Goal: Task Accomplishment & Management: Manage account settings

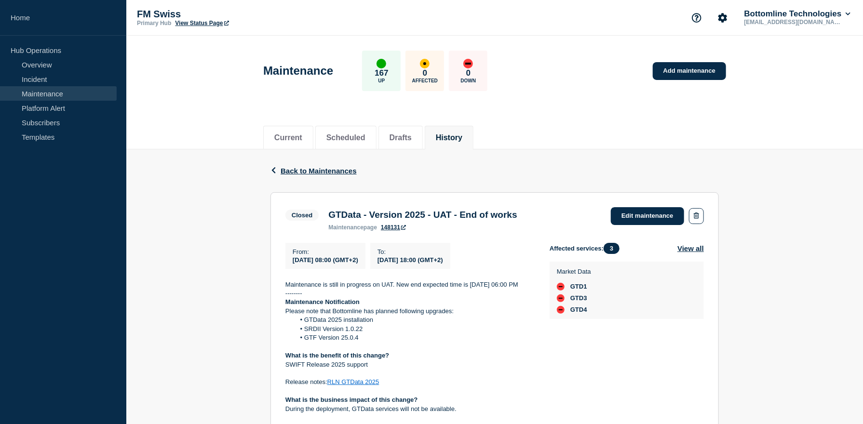
click at [55, 91] on link "Maintenance" at bounding box center [58, 93] width 117 height 14
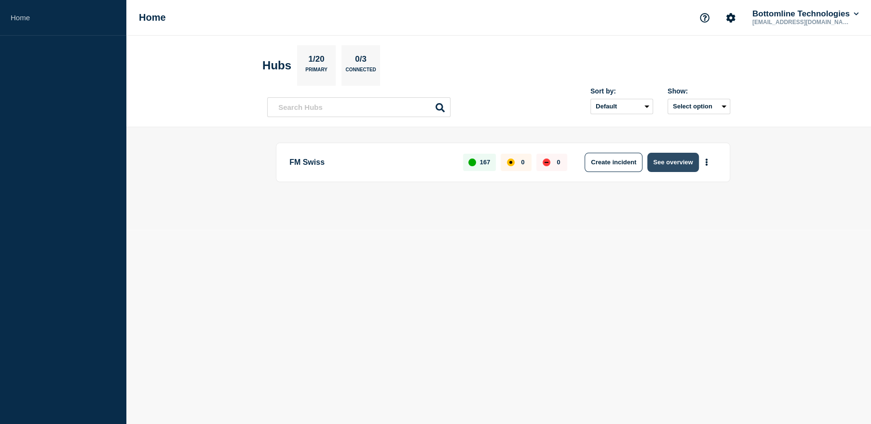
click at [673, 164] on button "See overview" at bounding box center [672, 162] width 51 height 19
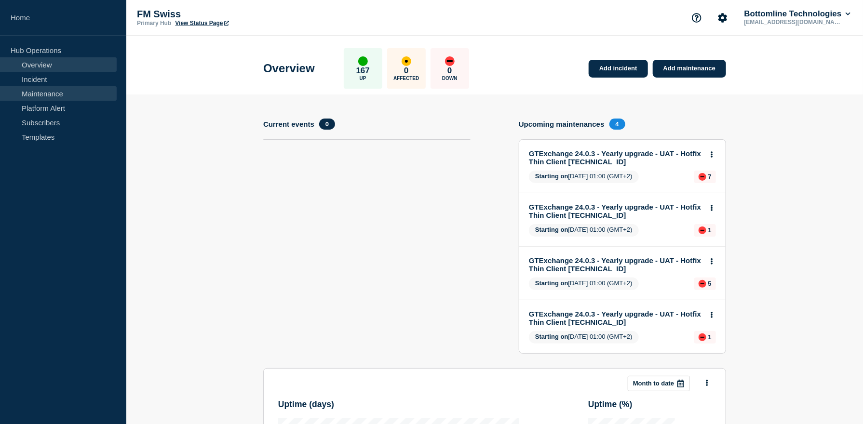
click at [60, 91] on link "Maintenance" at bounding box center [58, 93] width 117 height 14
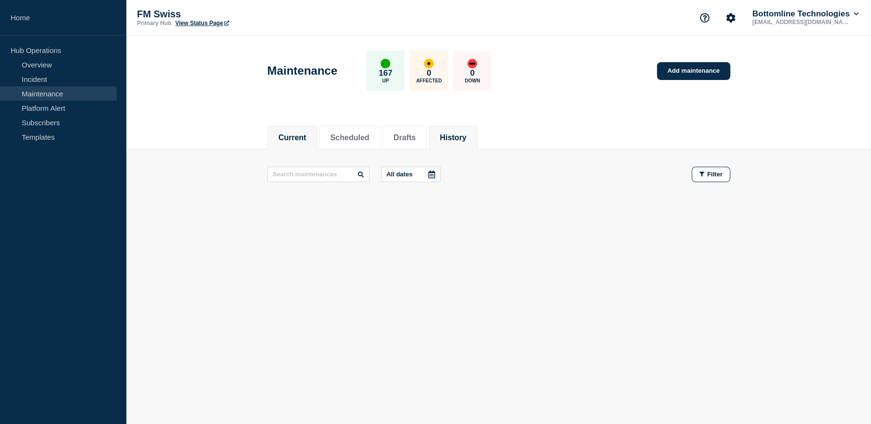
click at [466, 140] on button "History" at bounding box center [453, 138] width 27 height 9
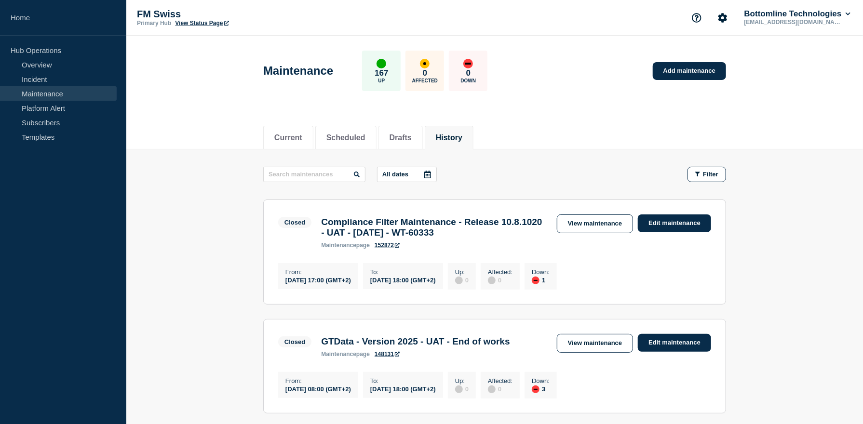
click at [679, 271] on div "From : [DATE] 17:00 (GMT+2) To : [DATE] 18:00 (GMT+2) Up : 0 Affected : 0 Down …" at bounding box center [494, 275] width 433 height 29
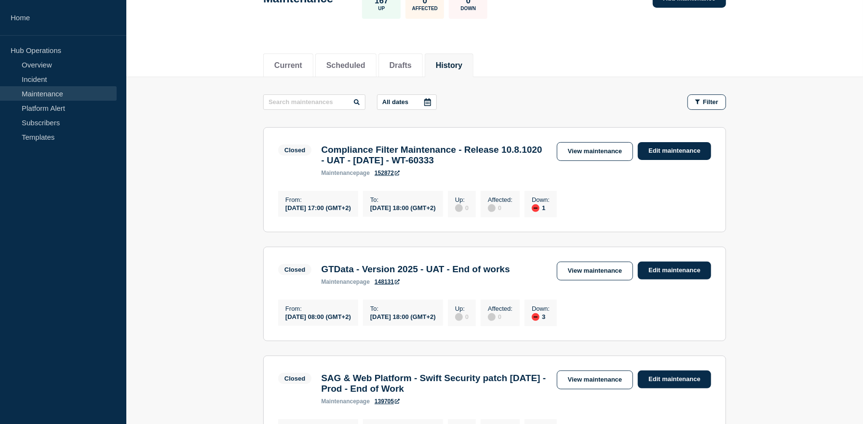
scroll to position [96, 0]
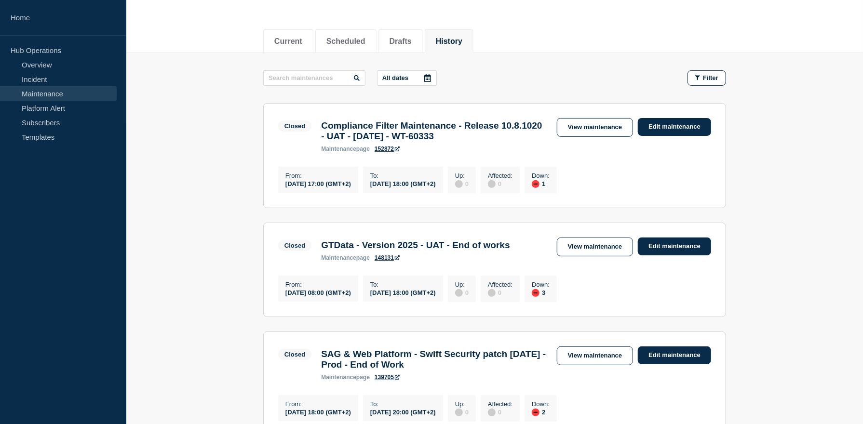
click at [381, 150] on link "152872" at bounding box center [387, 149] width 25 height 7
click at [667, 127] on link "Edit maintenance" at bounding box center [674, 127] width 73 height 18
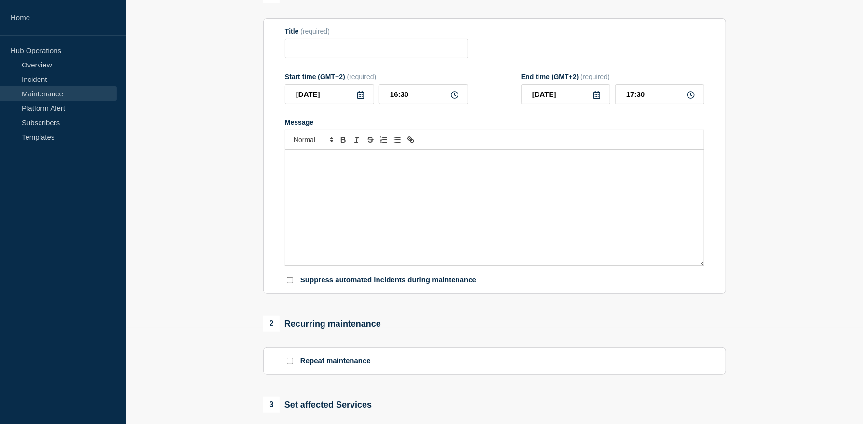
type input "Compliance Filter Maintenance - Release 10.8.1020 - UAT - [DATE] - WT-60333"
type input "[DATE]"
type input "17:00"
type input "[DATE]"
type input "18:00"
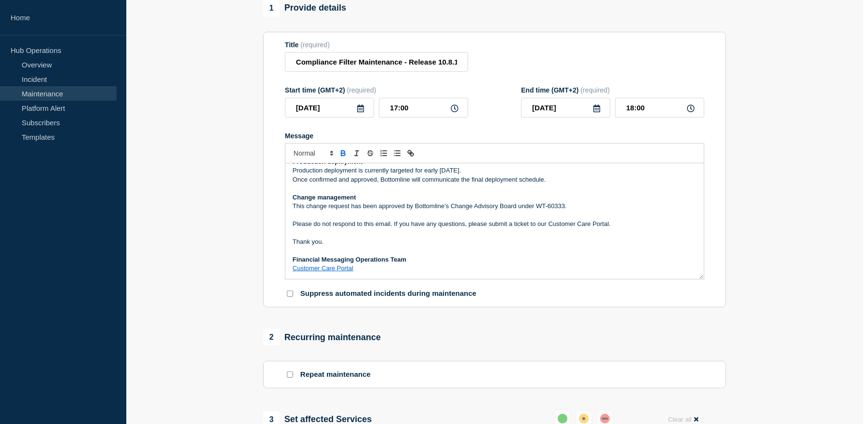
scroll to position [154, 0]
click at [463, 220] on p "Message" at bounding box center [495, 215] width 404 height 9
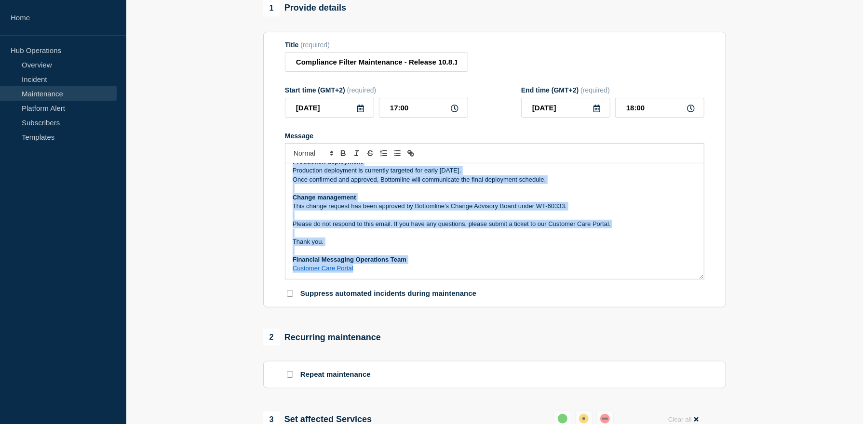
copy div "Loremipsumd Sitametconse Ad Elitsed 63do Eiusmod 0184 , tempori 32:71 utl 15:26…"
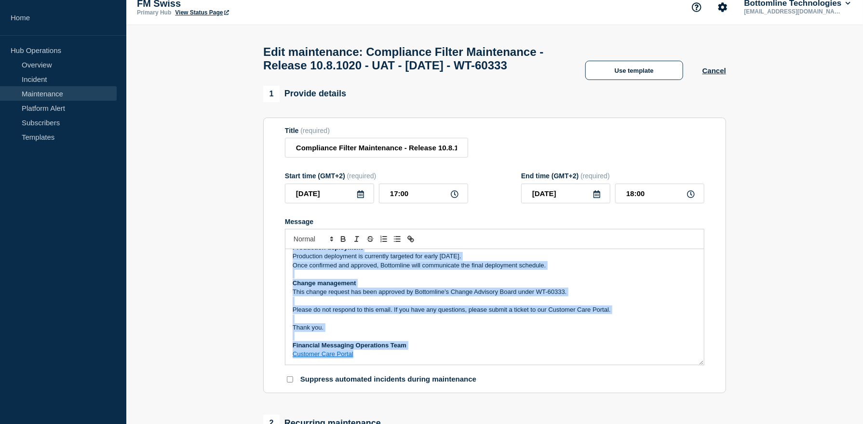
scroll to position [0, 0]
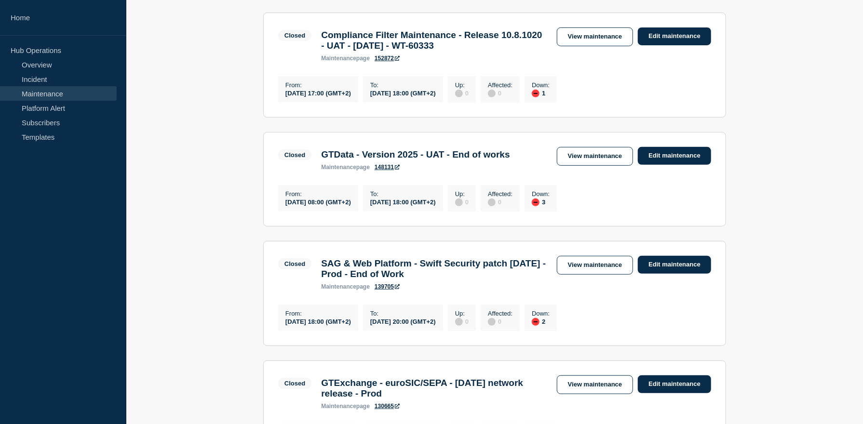
scroll to position [193, 0]
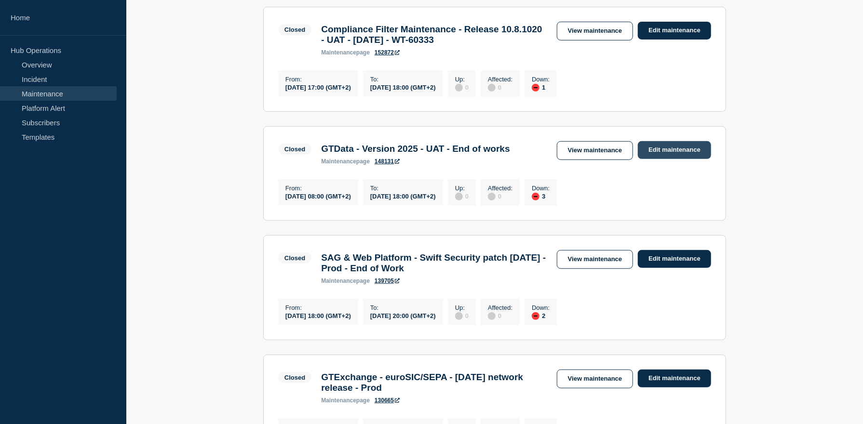
click at [688, 159] on link "Edit maintenance" at bounding box center [674, 150] width 73 height 18
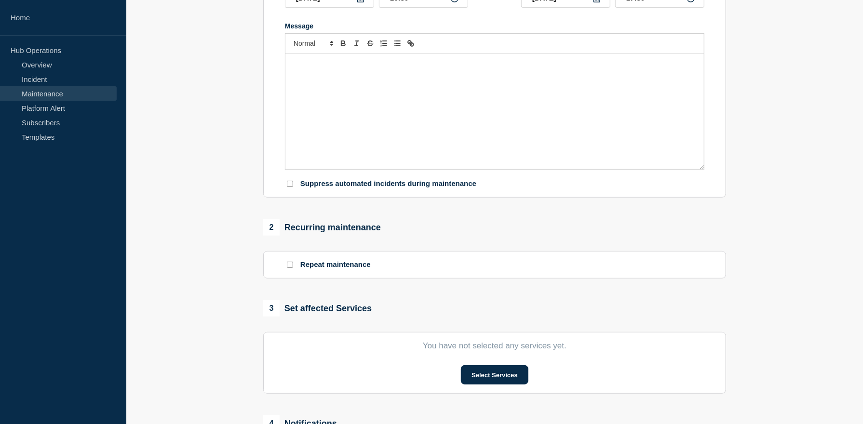
type input "GTData - Version 2025 - UAT - End of works"
type input "[DATE]"
type input "08:00"
type input "[DATE]"
type input "18:00"
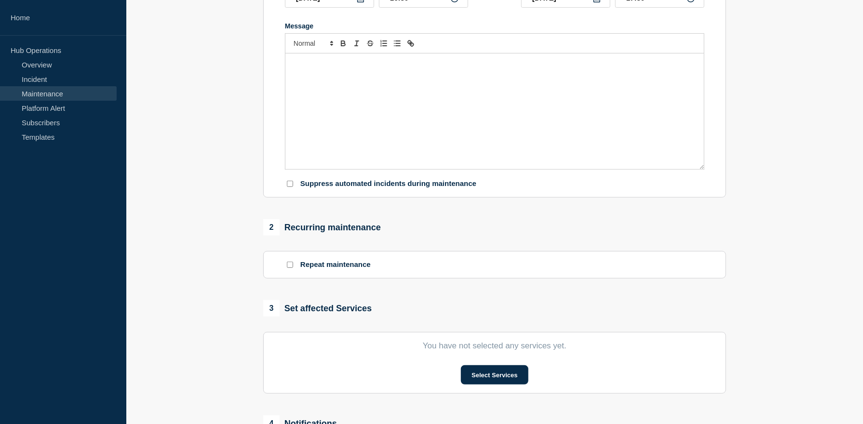
checkbox input "false"
checkbox input "true"
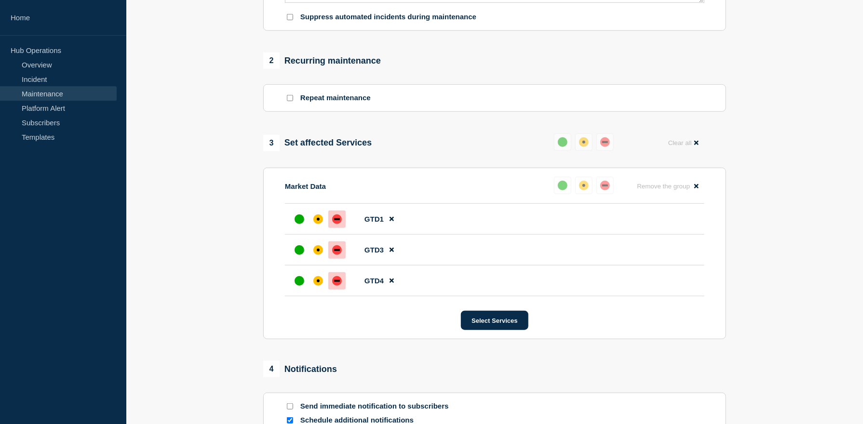
scroll to position [386, 0]
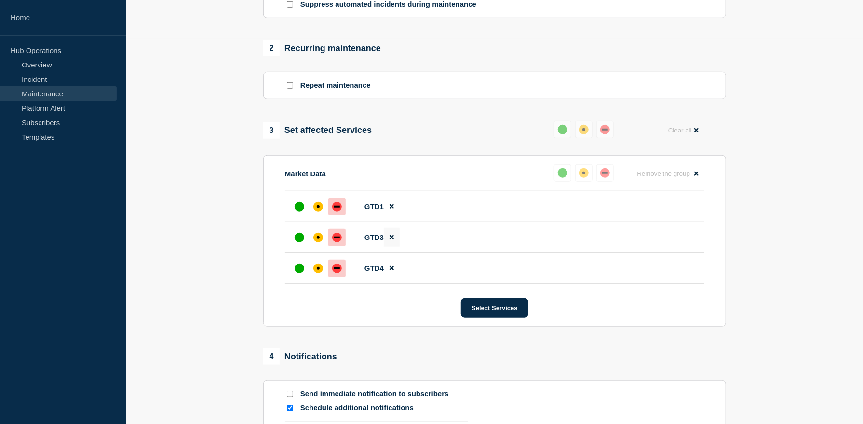
click at [393, 241] on icon at bounding box center [392, 237] width 4 height 6
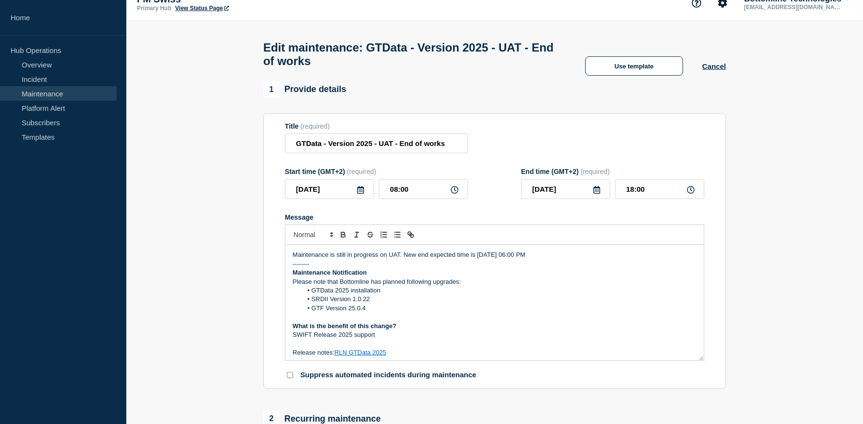
scroll to position [0, 0]
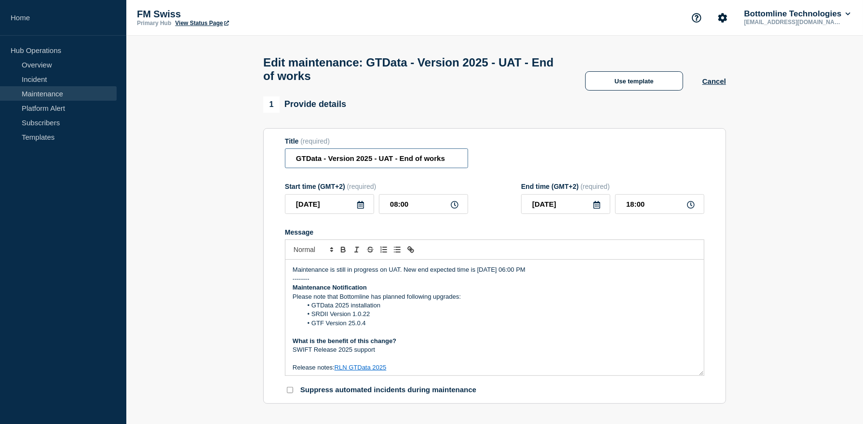
click at [380, 162] on input "GTData - Version 2025 - UAT - End of works" at bounding box center [376, 158] width 183 height 20
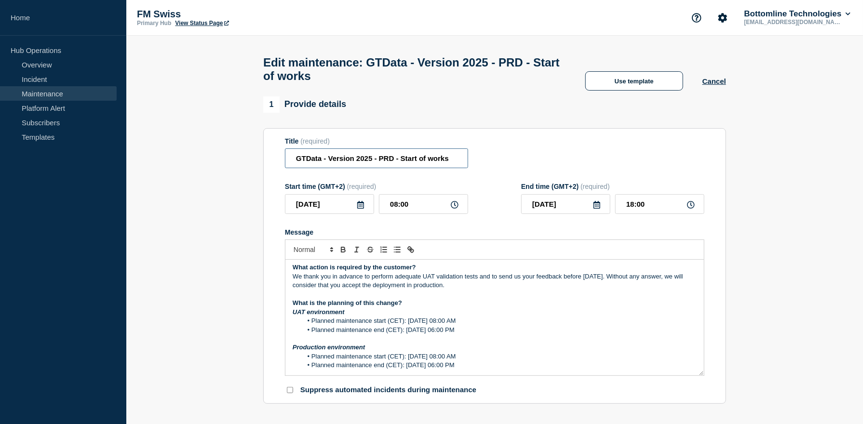
type input "GTData - Version 2025 - PRD - Start of works"
click at [319, 206] on input "[DATE]" at bounding box center [329, 204] width 89 height 20
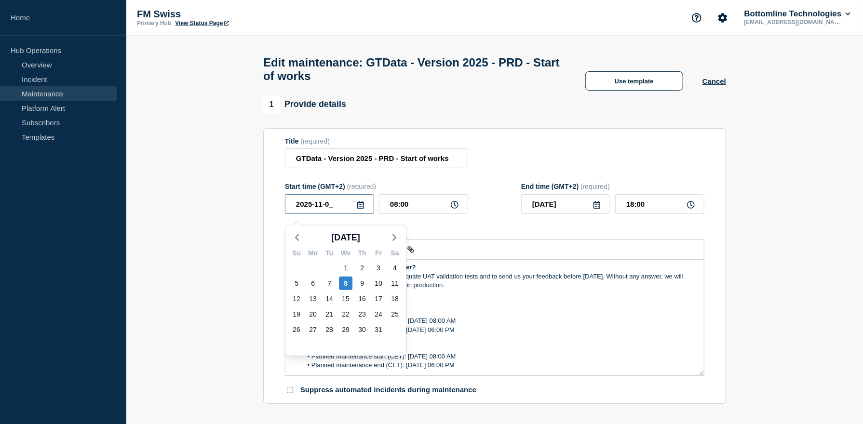
type input "[DATE]"
click at [414, 211] on input "08:00" at bounding box center [423, 204] width 89 height 20
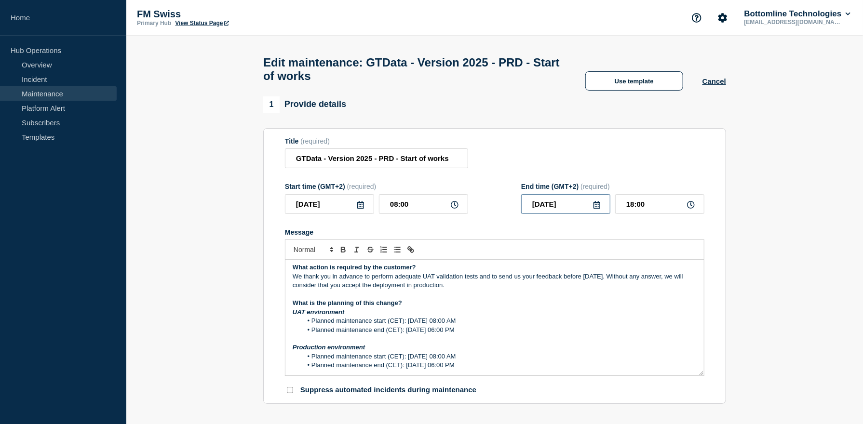
click at [576, 209] on input "[DATE]" at bounding box center [565, 204] width 89 height 20
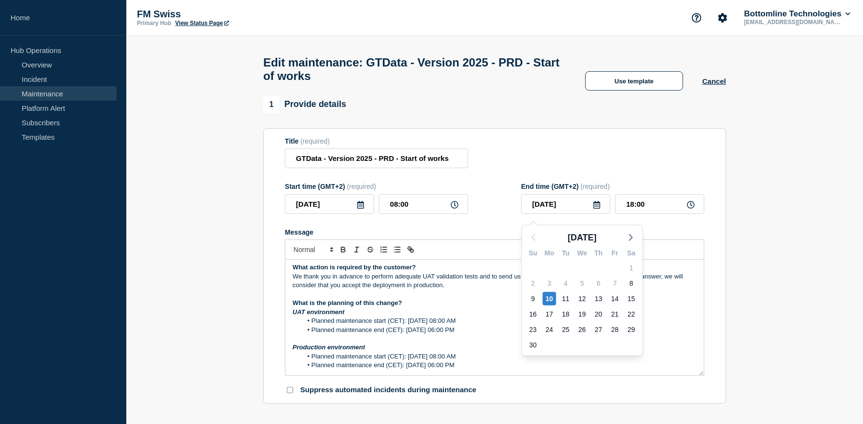
click at [439, 335] on li "Planned maintenance end (CET): [DATE] 06:00 PM" at bounding box center [499, 330] width 395 height 9
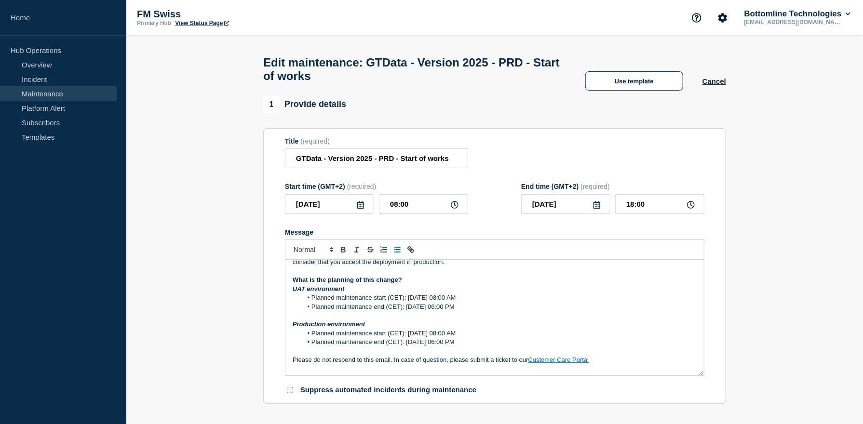
scroll to position [180, 0]
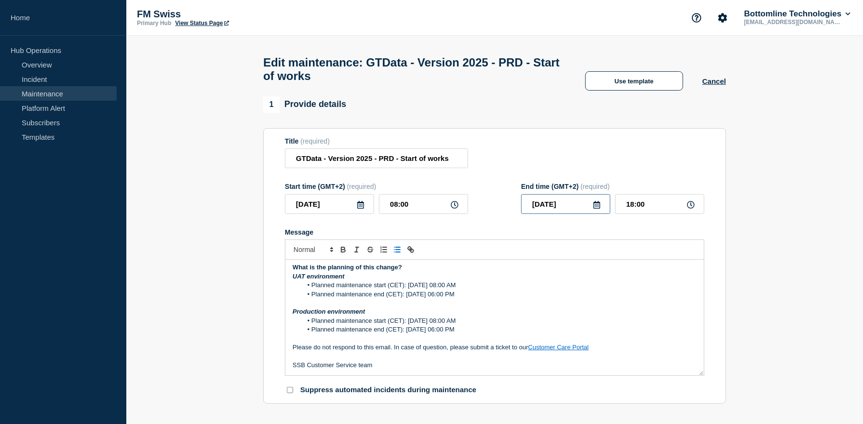
click at [571, 208] on input "[DATE]" at bounding box center [565, 204] width 89 height 20
type input "[DATE]"
click at [621, 140] on section "Title (required) GTData - Version 2025 - PRD - Start of works Start time (GMT+2…" at bounding box center [494, 266] width 463 height 276
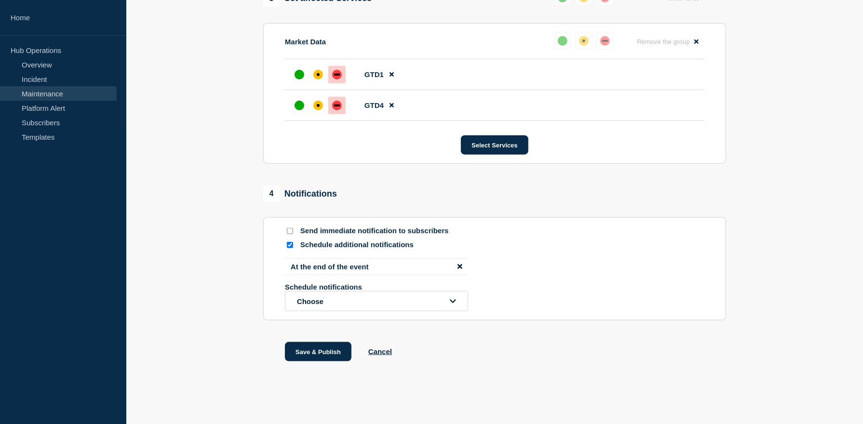
scroll to position [526, 0]
click at [458, 266] on icon "disable notification At the end of the event" at bounding box center [460, 266] width 5 height 7
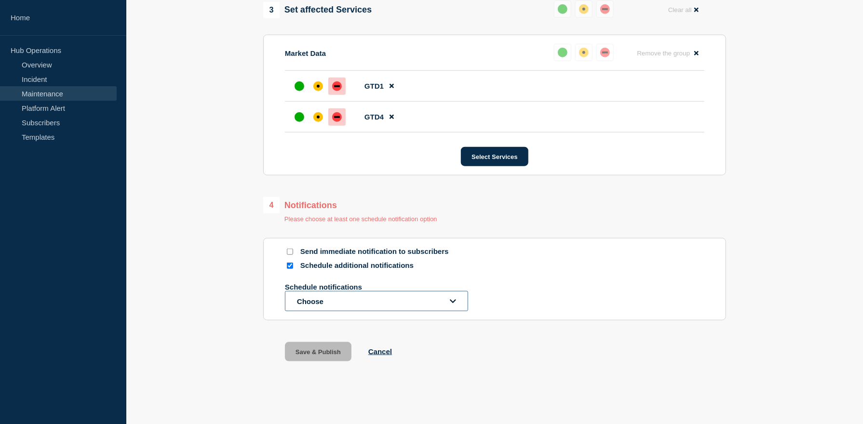
click at [457, 300] on button "Choose" at bounding box center [376, 301] width 183 height 20
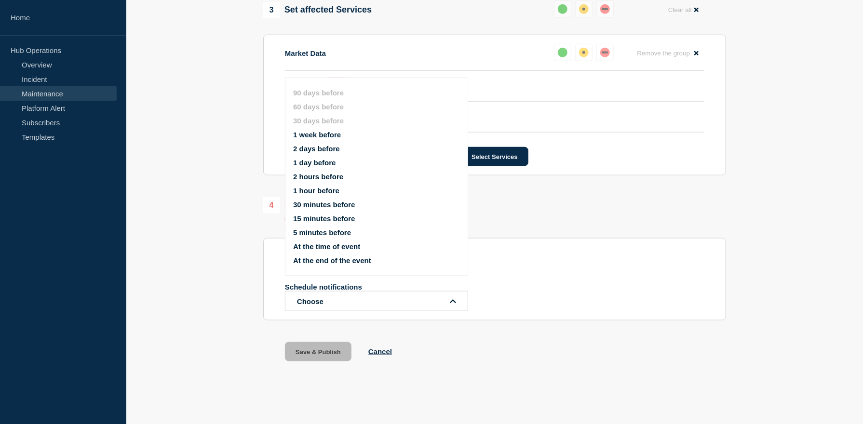
click at [315, 243] on button "At the time of event" at bounding box center [326, 247] width 67 height 8
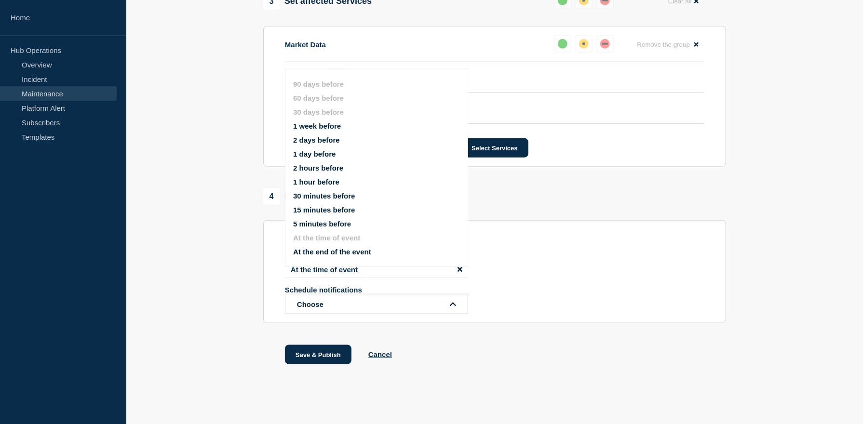
click at [579, 253] on div "Schedule additional notifications" at bounding box center [494, 247] width 419 height 9
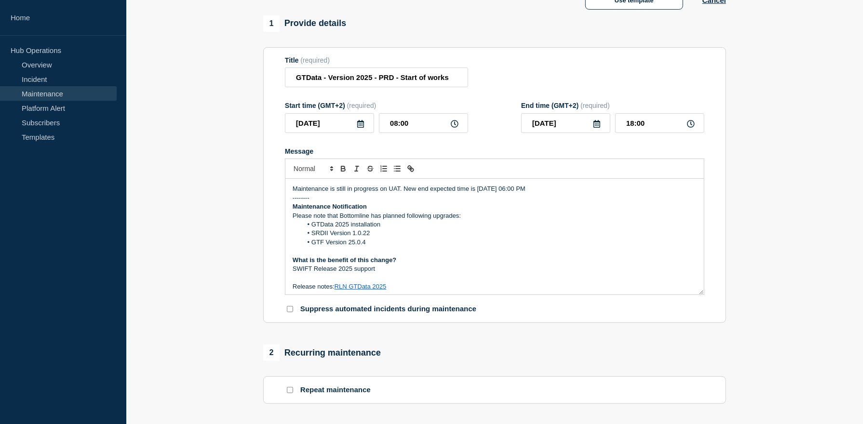
scroll to position [33, 0]
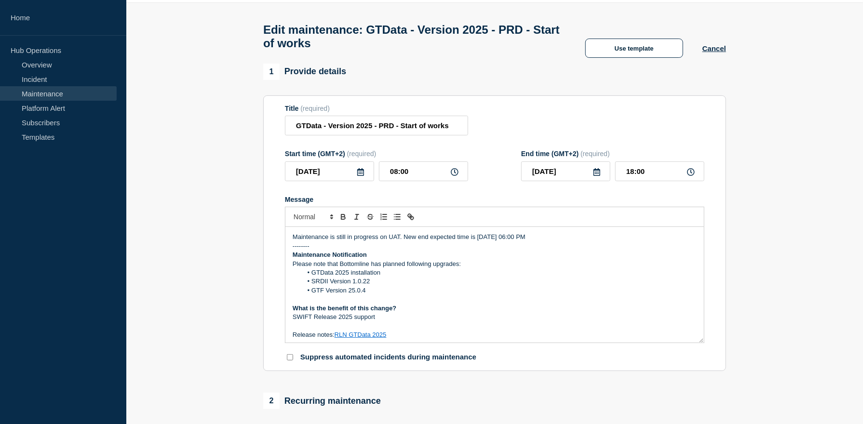
click at [554, 242] on p "Maintenance is still in progress on UAT. New end expected time is [DATE] 06:00 …" at bounding box center [495, 237] width 404 height 9
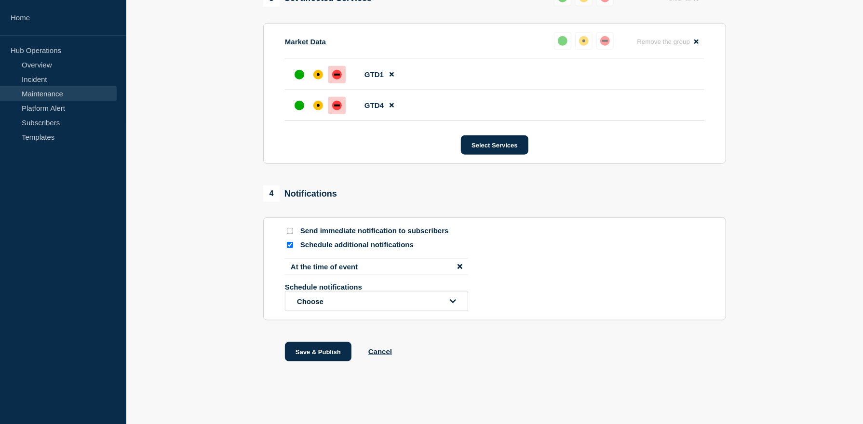
scroll to position [526, 0]
click at [316, 358] on button "Save & Publish" at bounding box center [318, 351] width 67 height 19
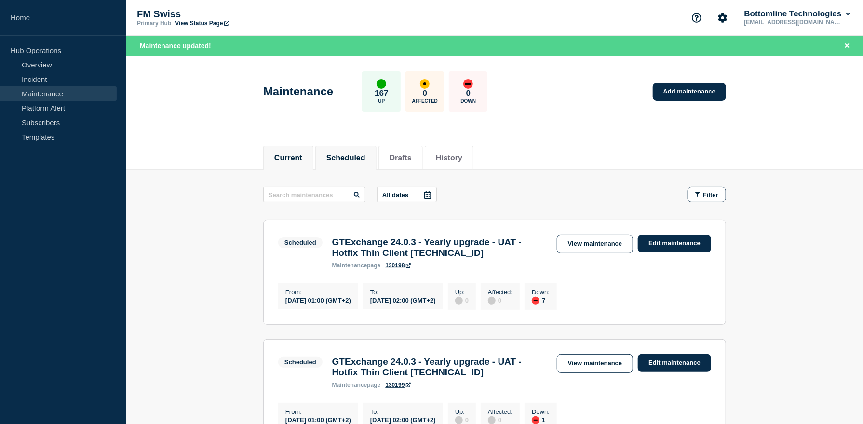
click at [301, 158] on button "Current" at bounding box center [288, 158] width 28 height 9
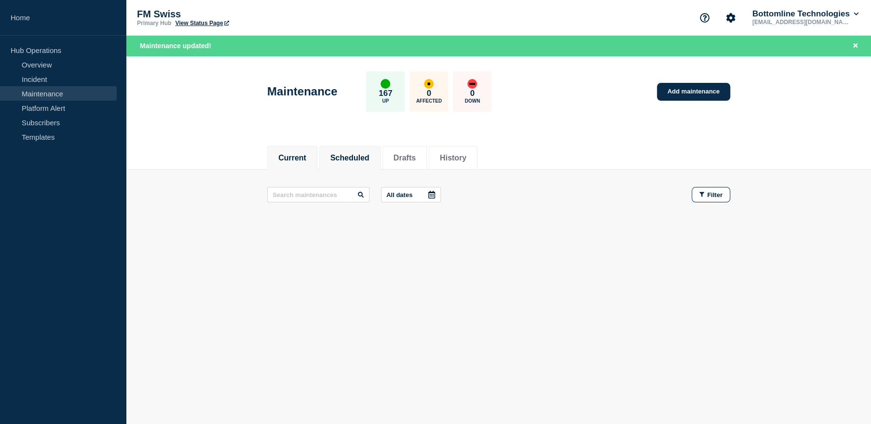
click at [364, 156] on button "Scheduled" at bounding box center [349, 158] width 39 height 9
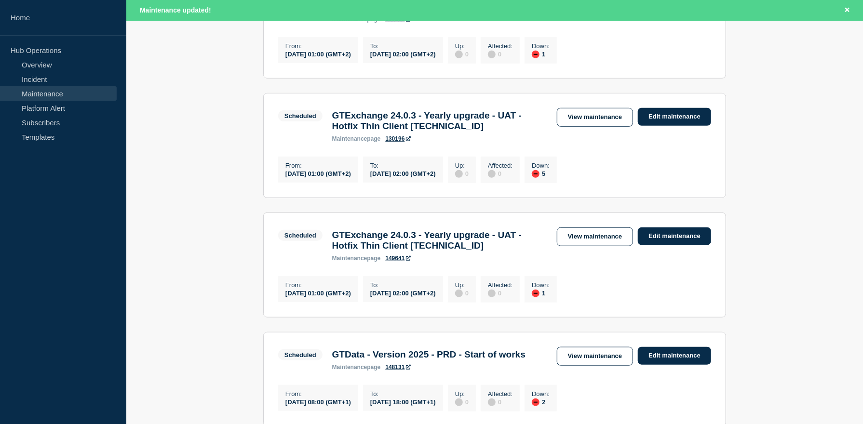
scroll to position [482, 0]
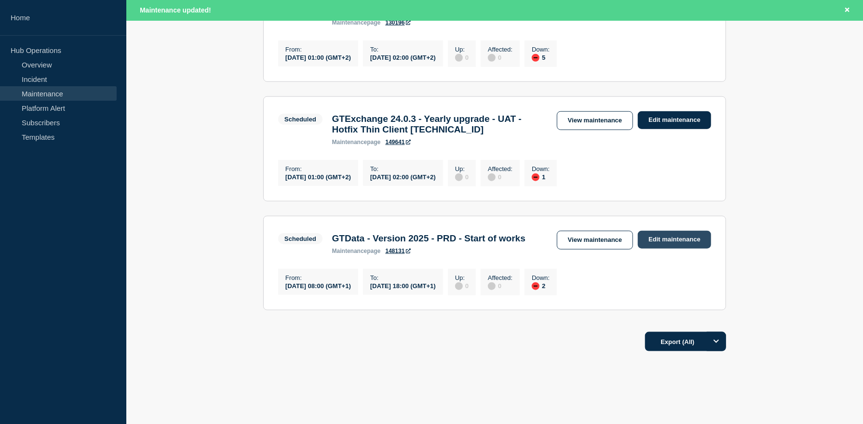
click at [676, 249] on link "Edit maintenance" at bounding box center [674, 240] width 73 height 18
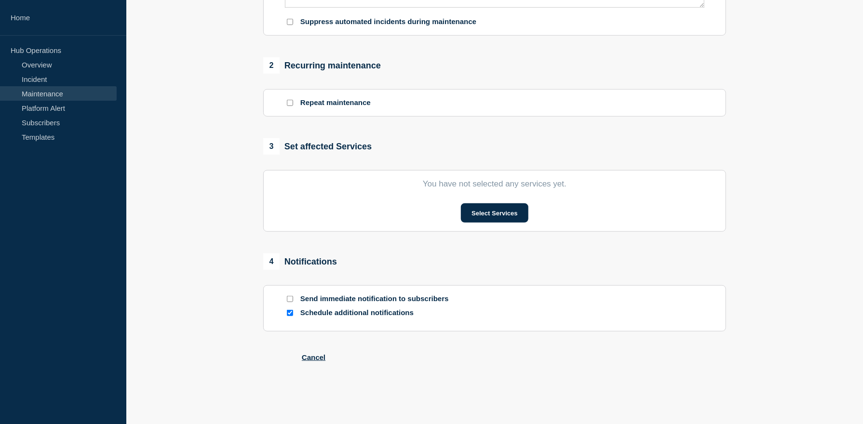
type input "GTData - Version 2025 - PRD - Start of works"
type input "[DATE]"
type input "08:00"
type input "[DATE]"
type input "18:00"
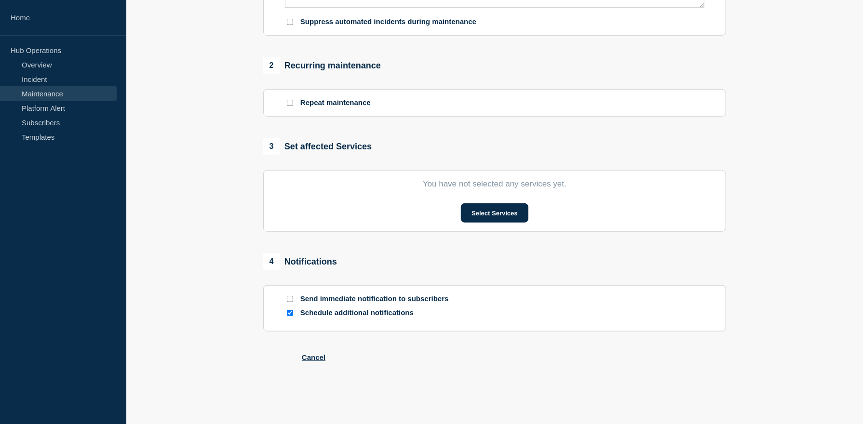
checkbox input "false"
checkbox input "true"
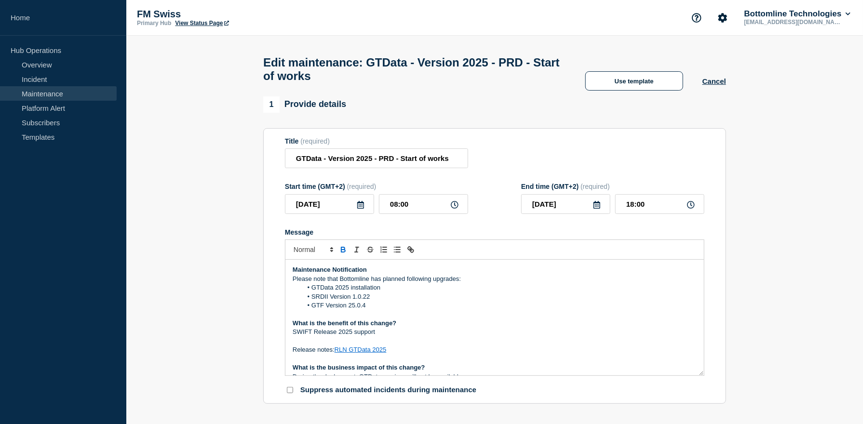
click at [458, 326] on p "What is the benefit of this change?" at bounding box center [495, 323] width 404 height 9
click at [418, 165] on input "GTData - Version 2025 - PRD - Start of works" at bounding box center [376, 158] width 183 height 20
click at [425, 301] on li "SRDII Version 1.0.22" at bounding box center [499, 297] width 395 height 9
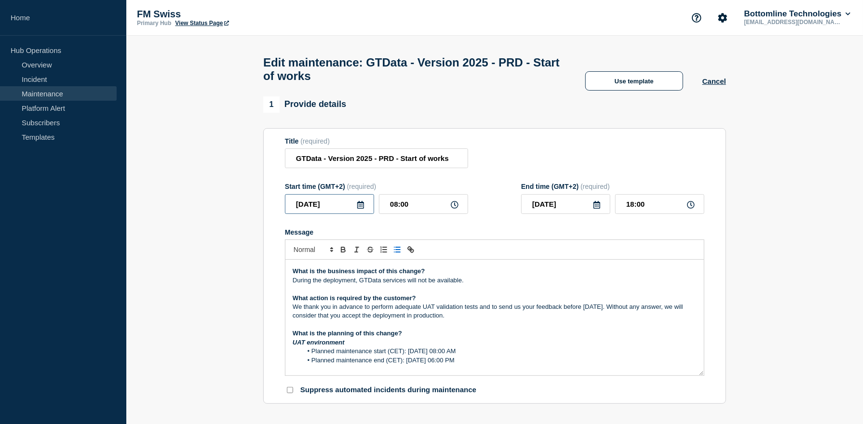
drag, startPoint x: 339, startPoint y: 213, endPoint x: 284, endPoint y: 203, distance: 56.2
click at [284, 203] on section "Title (required) GTData - Version 2025 - PRD - Start of works Start time (GMT+2…" at bounding box center [494, 266] width 463 height 276
click at [381, 294] on p "Message" at bounding box center [495, 289] width 404 height 9
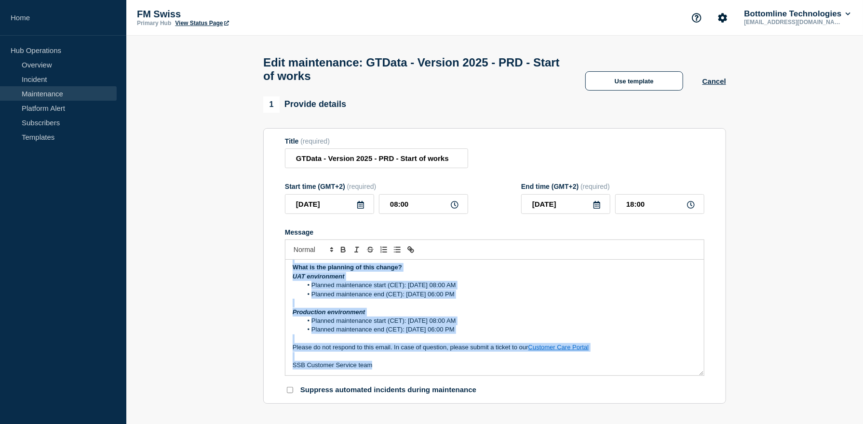
copy div "Maintenance Notification Please note that Bottomline has planned following upgr…"
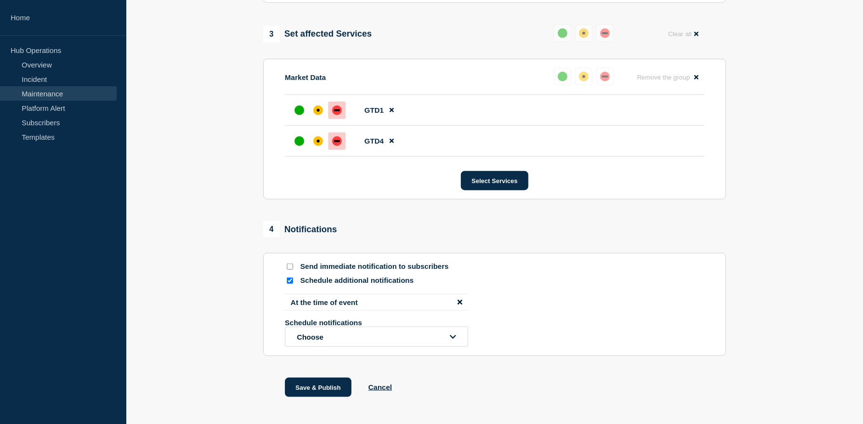
scroll to position [526, 0]
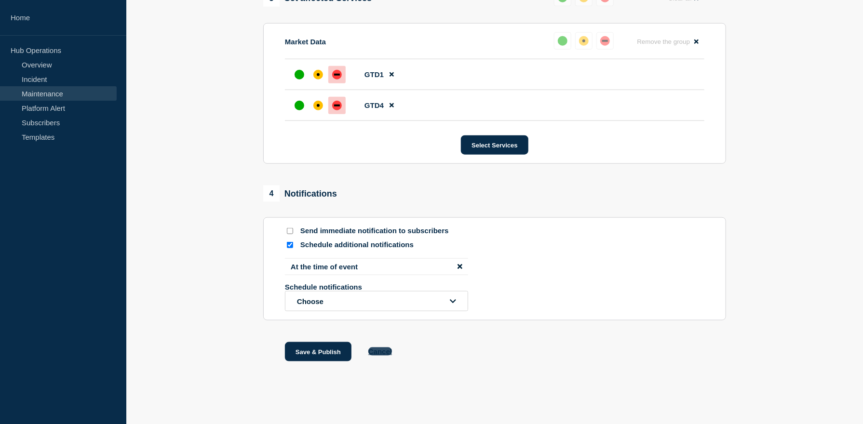
click at [378, 354] on button "Cancel" at bounding box center [380, 352] width 24 height 8
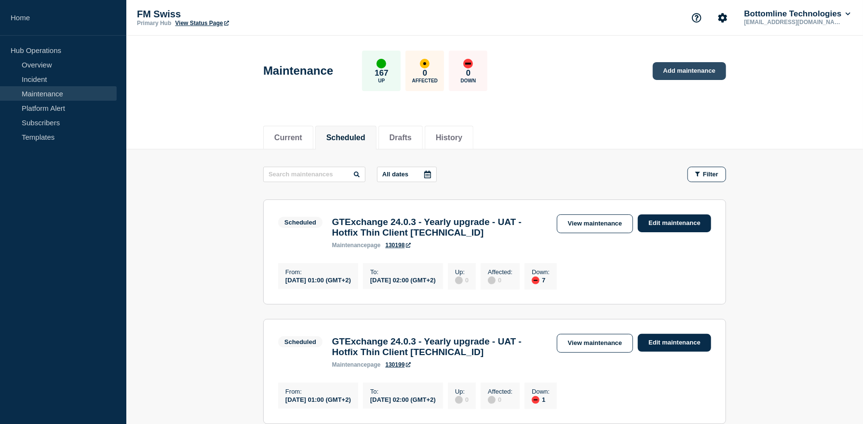
click at [674, 76] on link "Add maintenance" at bounding box center [689, 71] width 73 height 18
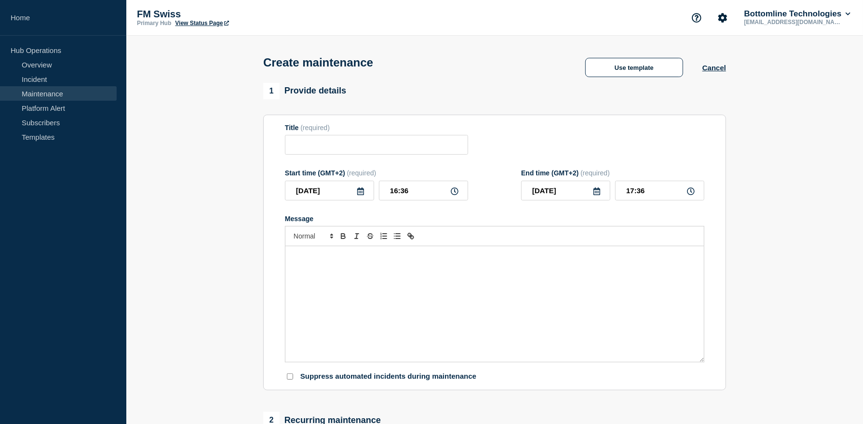
click at [315, 283] on div "Message" at bounding box center [494, 304] width 418 height 116
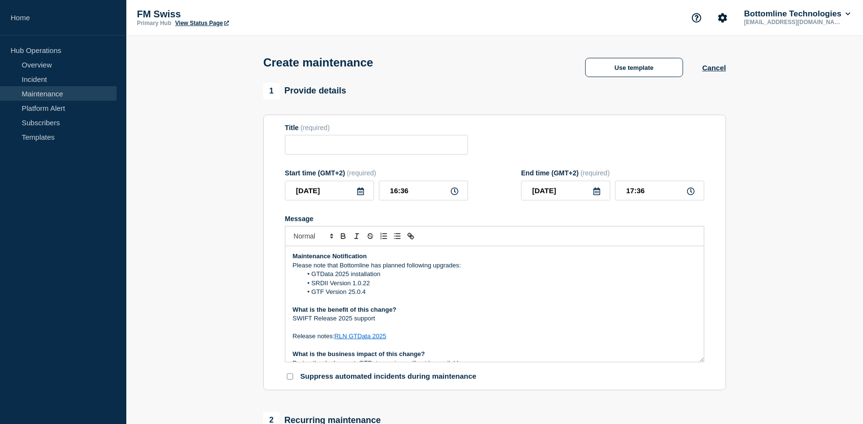
scroll to position [156, 0]
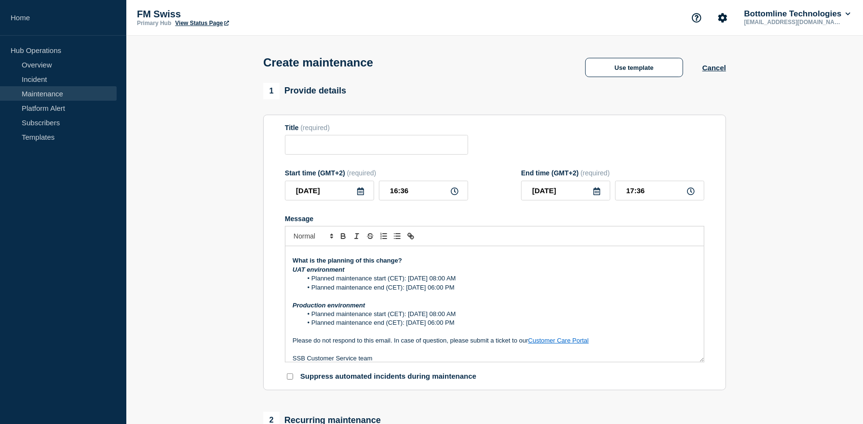
click at [361, 193] on icon at bounding box center [361, 192] width 8 height 8
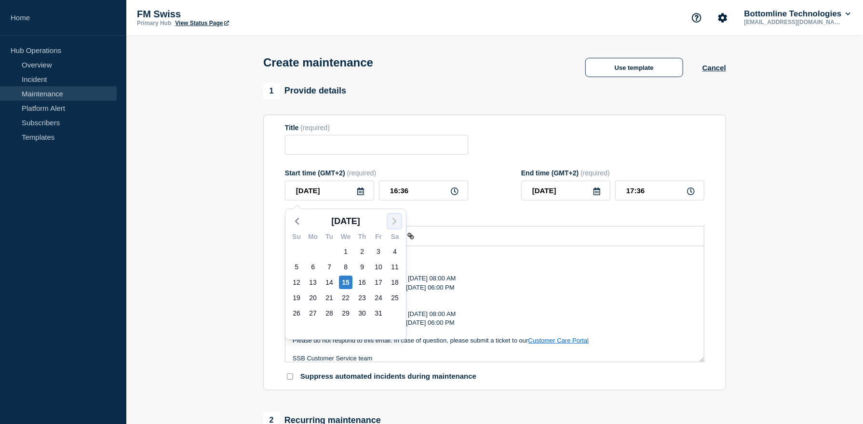
click at [391, 222] on icon "button" at bounding box center [395, 222] width 12 height 12
click at [376, 266] on div "7" at bounding box center [378, 266] width 13 height 13
type input "[DATE]"
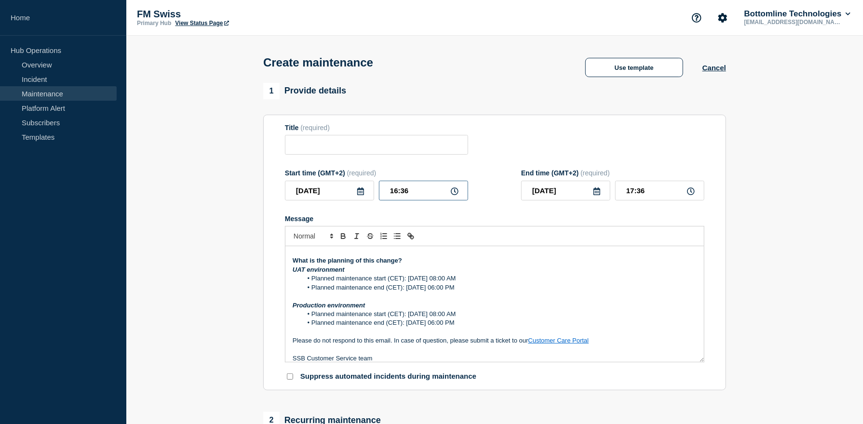
click at [397, 194] on input "16:36" at bounding box center [423, 191] width 89 height 20
type input "18:00"
type input "19:00"
type input "[DATE]"
type input "18:00"
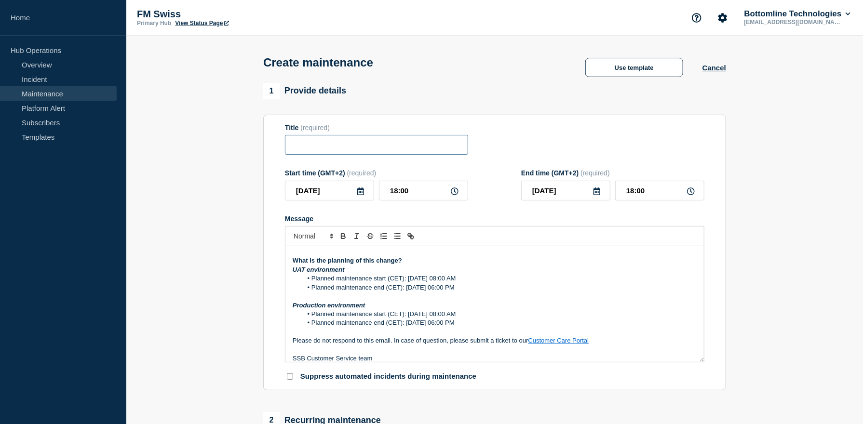
click at [356, 150] on input "Title" at bounding box center [376, 145] width 183 height 20
paste input "GTData - Version 2025 - PRD - Start of works"
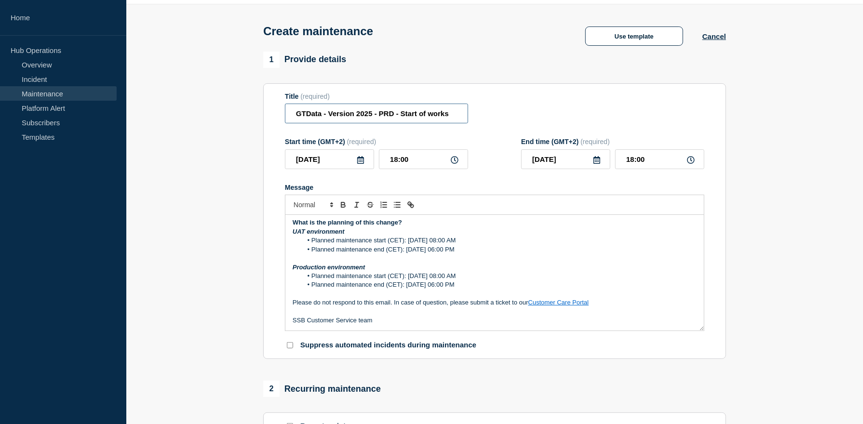
scroll to position [48, 0]
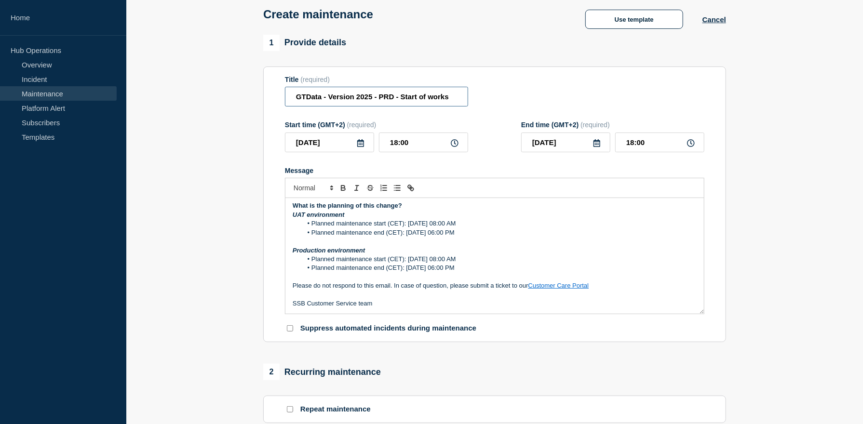
type input "GTData - Version 2025 - PRD - Start of works"
click at [437, 261] on li "Planned maintenance start (CET): [DATE] 08:00 AM" at bounding box center [499, 259] width 395 height 9
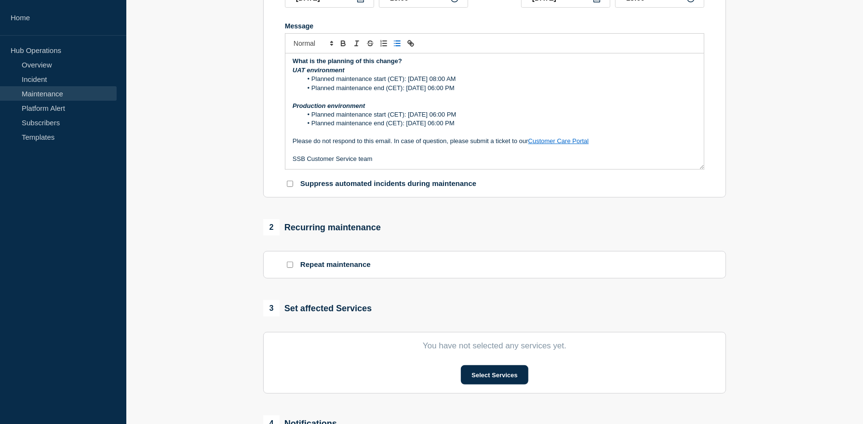
scroll to position [241, 0]
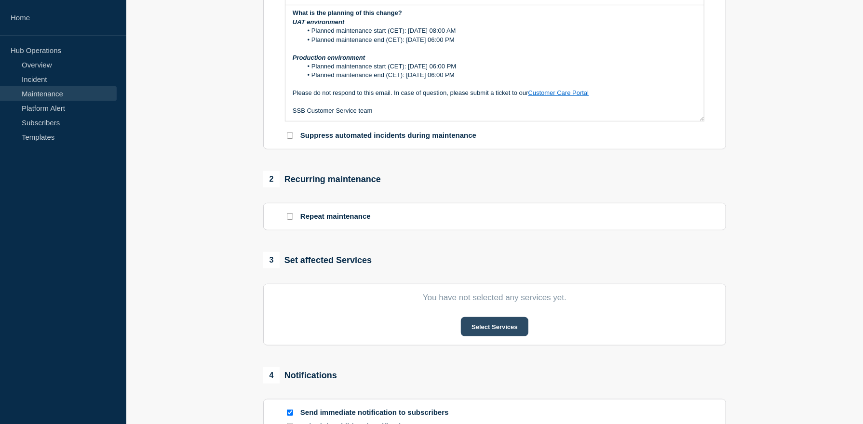
click at [500, 328] on button "Select Services" at bounding box center [494, 326] width 67 height 19
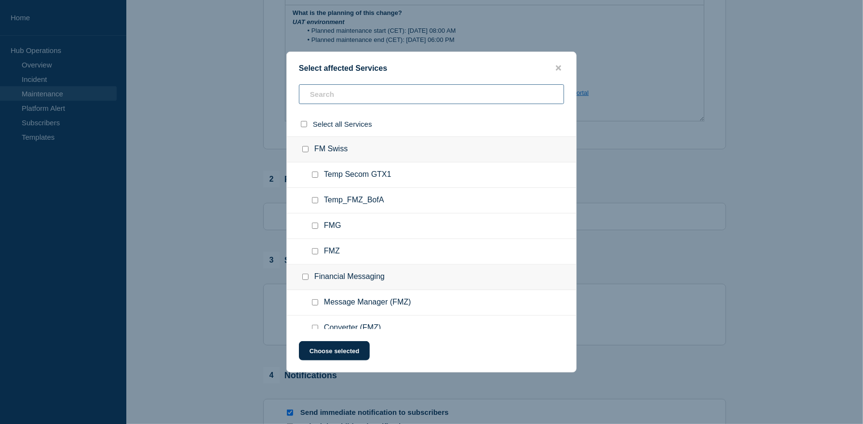
click at [371, 100] on input "text" at bounding box center [431, 94] width 265 height 20
type input "GTD3"
click at [313, 177] on input "GTD3 checkbox" at bounding box center [315, 175] width 6 height 6
checkbox input "true"
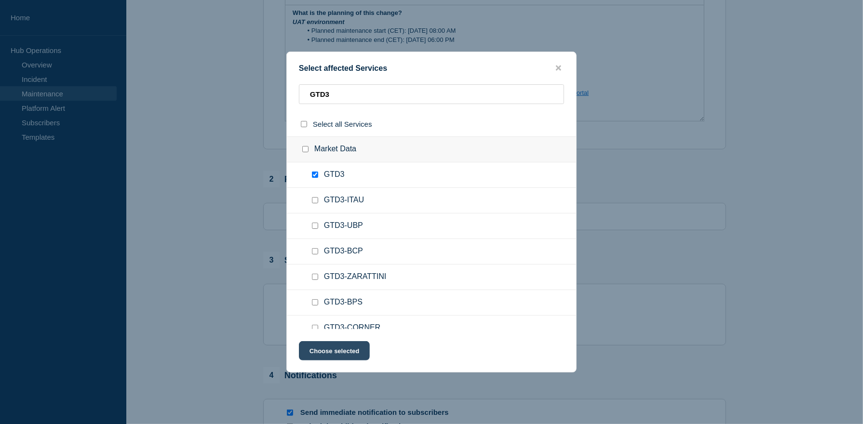
click at [316, 354] on button "Choose selected" at bounding box center [334, 350] width 71 height 19
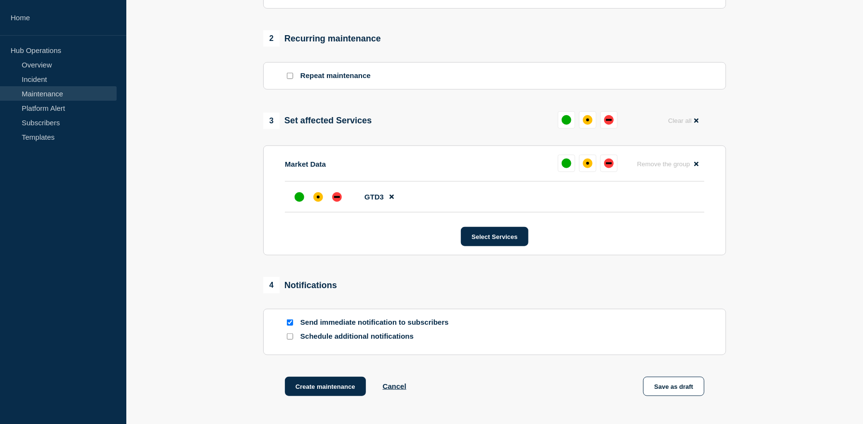
scroll to position [434, 0]
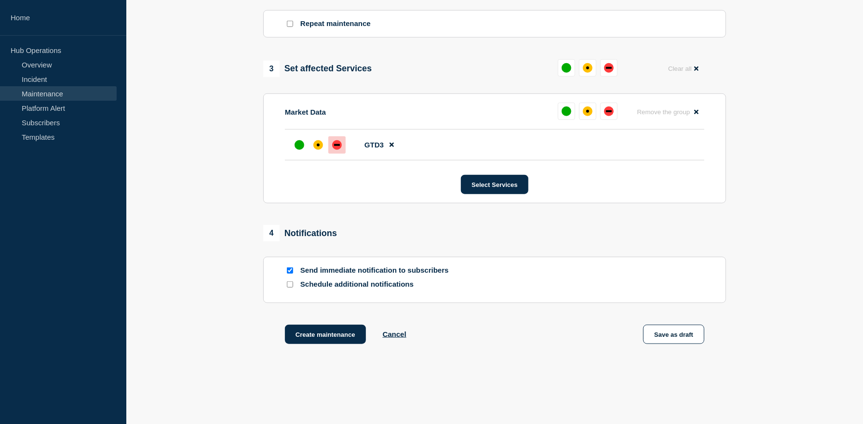
click at [337, 148] on div "down" at bounding box center [337, 145] width 10 height 10
click at [289, 288] on input "Schedule additional notifications" at bounding box center [290, 285] width 6 height 6
checkbox input "true"
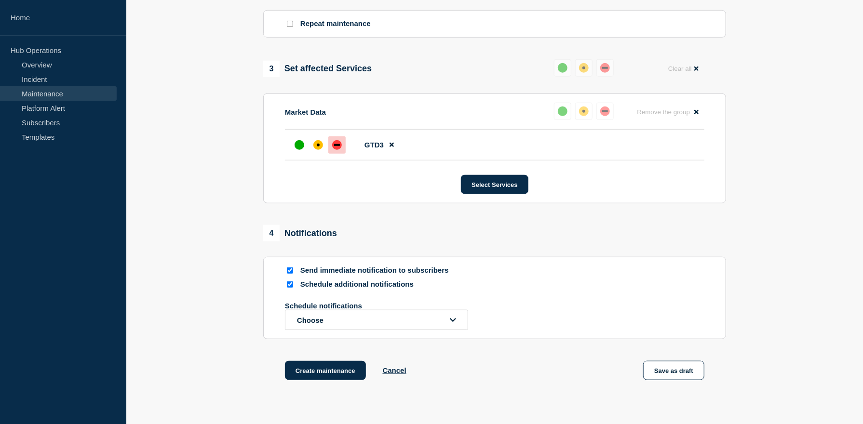
click at [290, 274] on input "Send immediate notification to subscribers" at bounding box center [290, 271] width 6 height 6
checkbox input "false"
click at [449, 324] on button "Choose" at bounding box center [376, 320] width 183 height 20
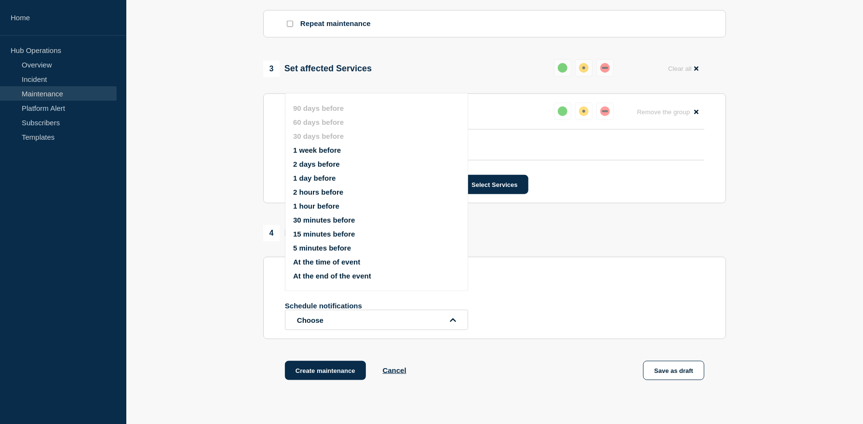
click at [348, 266] on button "At the time of event" at bounding box center [326, 262] width 67 height 8
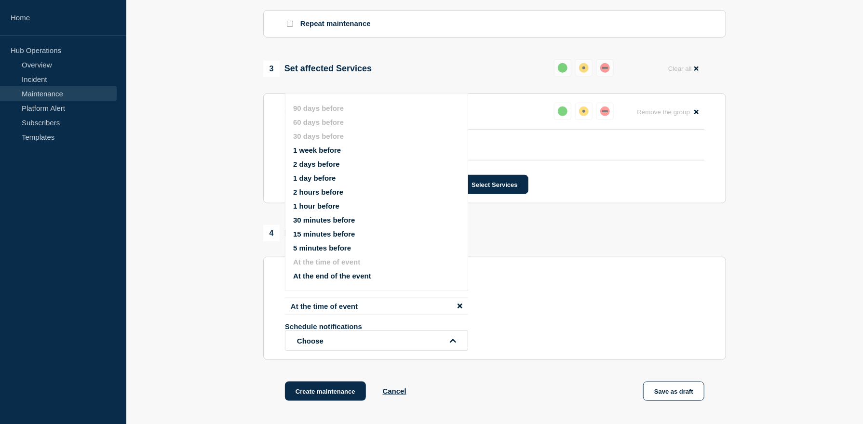
click at [585, 310] on div "At the time of event Schedule notifications Choose 90 days before 60 days befor…" at bounding box center [494, 324] width 419 height 53
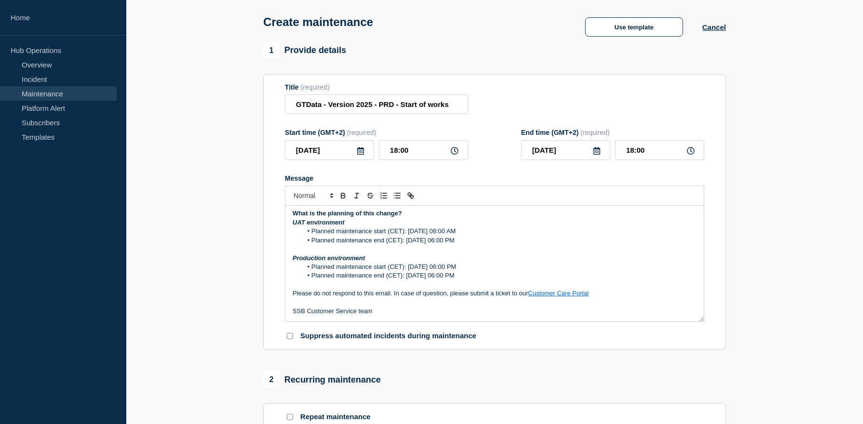
scroll to position [0, 0]
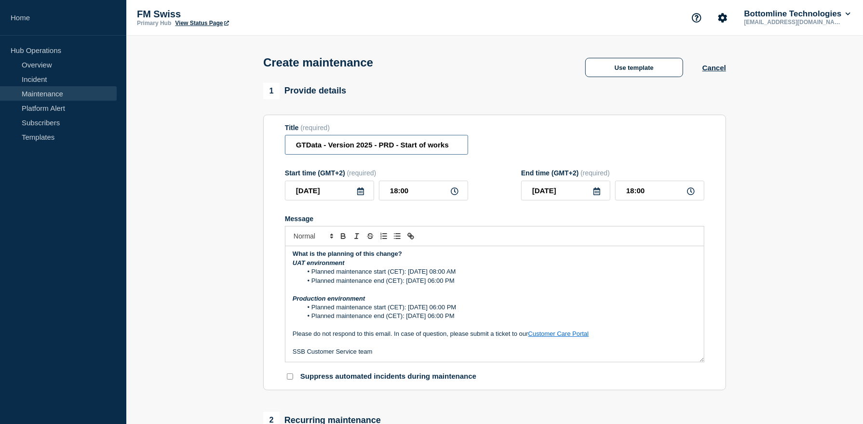
click at [402, 148] on input "GTData - Version 2025 - PRD - Start of works" at bounding box center [376, 145] width 183 height 20
drag, startPoint x: 402, startPoint y: 146, endPoint x: 454, endPoint y: 143, distance: 52.7
click at [454, 143] on input "GTData - Version 2025 - PRD - Start of works" at bounding box center [376, 145] width 183 height 20
click at [438, 310] on li "Planned maintenance start (CET): [DATE] 06:00 PM" at bounding box center [499, 307] width 395 height 9
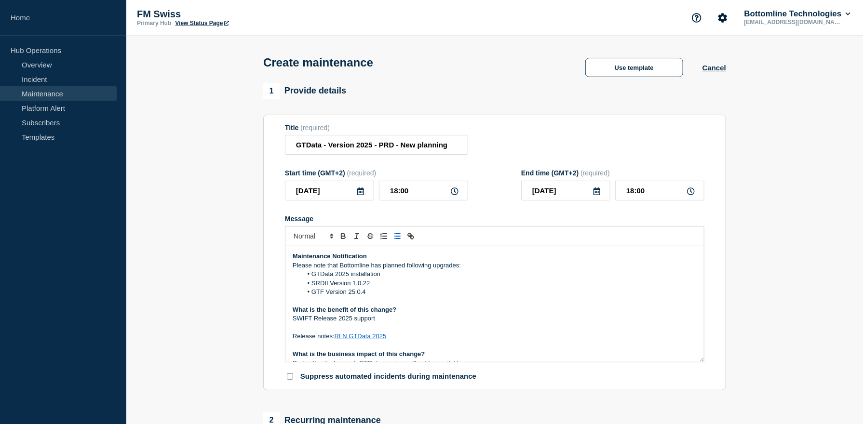
click at [438, 261] on p "Maintenance Notification" at bounding box center [495, 256] width 404 height 9
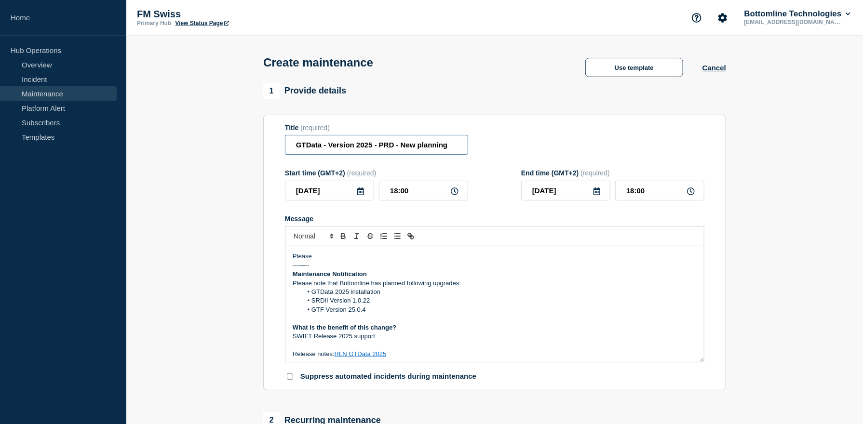
click at [401, 146] on input "GTData - Version 2025 - PRD - New planning" at bounding box center [376, 145] width 183 height 20
paste input "scheduling"
type input "GTData - Version 2025 - PRD - New scheduling"
click at [327, 259] on p "Please" at bounding box center [495, 256] width 404 height 9
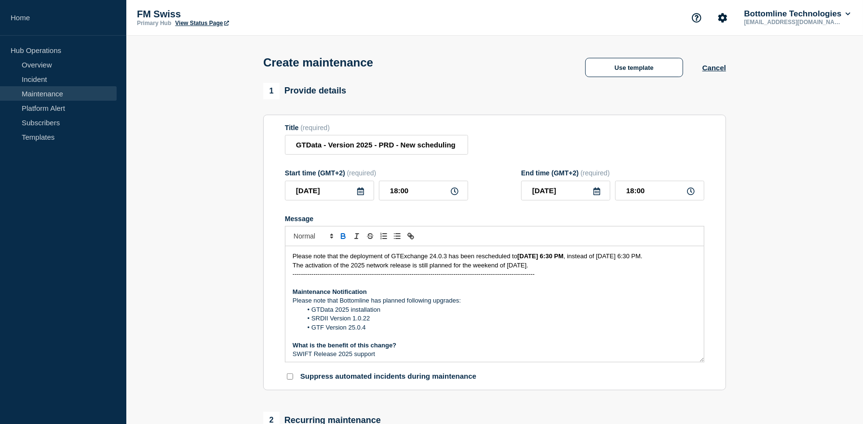
click at [401, 260] on span "Please note that the deployment of GTExchange 24.0.3 has been rescheduled to" at bounding box center [405, 256] width 225 height 7
click at [537, 260] on strong "[DATE] 6:30 PM" at bounding box center [514, 256] width 46 height 7
click at [537, 258] on strong "[DATE] 6:30 PM" at bounding box center [514, 256] width 46 height 7
click at [616, 258] on span ", instead of [DATE] 6:30 PM." at bounding box center [576, 256] width 79 height 7
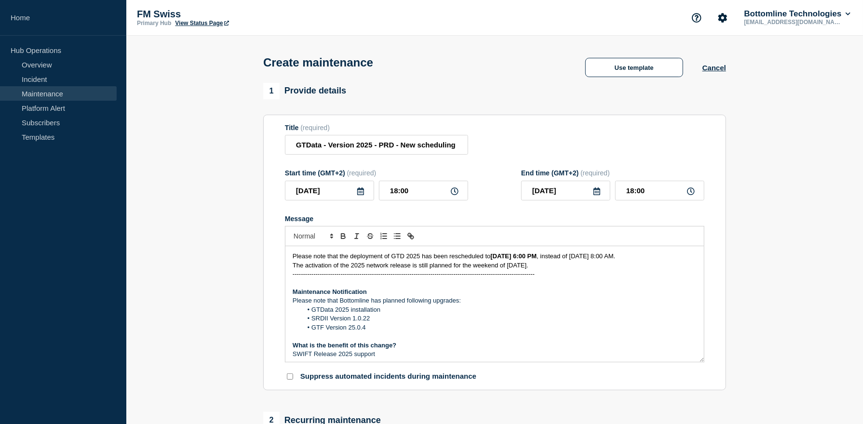
click at [528, 269] on span "The activation of the 2025 network release is still planned for the weekend of …" at bounding box center [411, 265] width 236 height 7
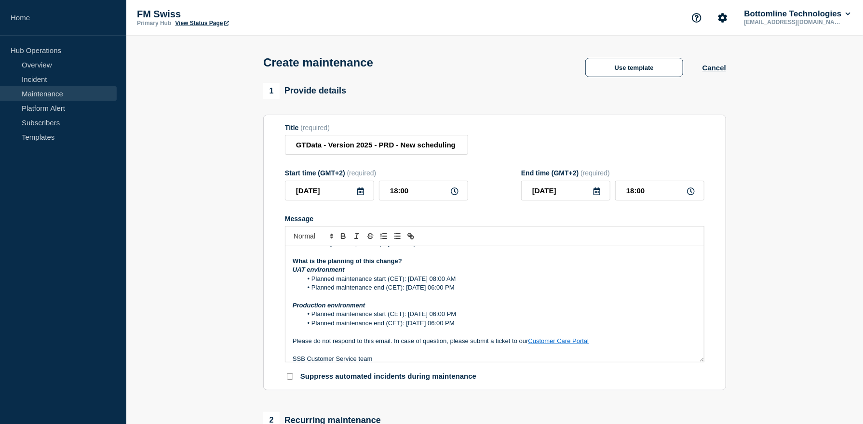
scroll to position [193, 0]
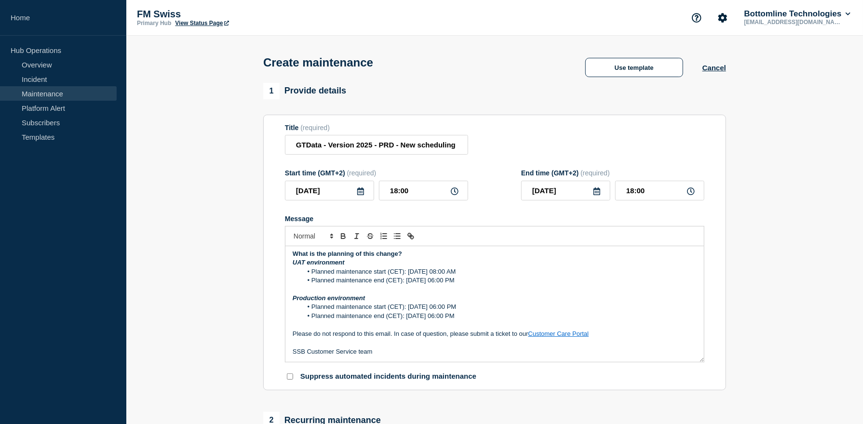
click at [414, 321] on li "Planned maintenance end (CET): [DATE] 06:00 PM" at bounding box center [499, 316] width 395 height 9
click at [420, 311] on li "Planned maintenance start (CET): [DATE] 06:00 PM" at bounding box center [499, 307] width 395 height 9
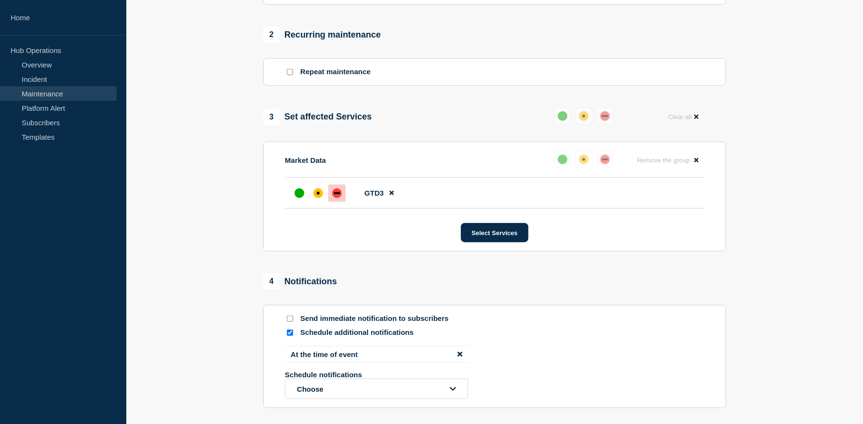
scroll to position [527, 0]
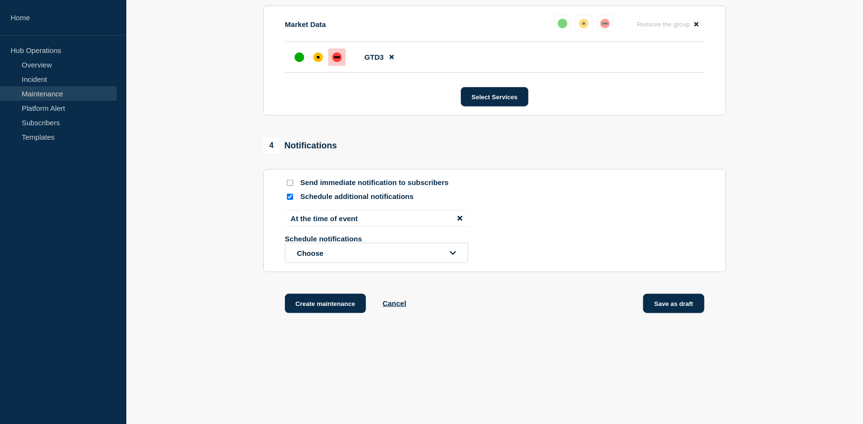
click at [664, 308] on button "Save as draft" at bounding box center [673, 303] width 61 height 19
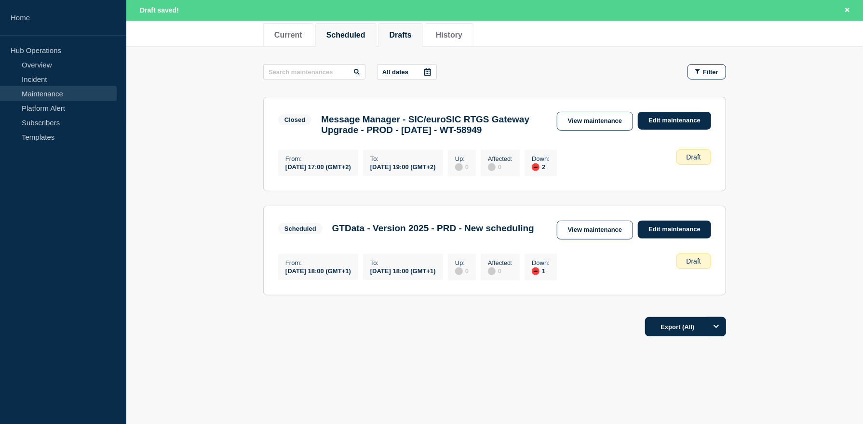
scroll to position [145, 0]
click at [666, 228] on link "Edit maintenance" at bounding box center [674, 230] width 73 height 18
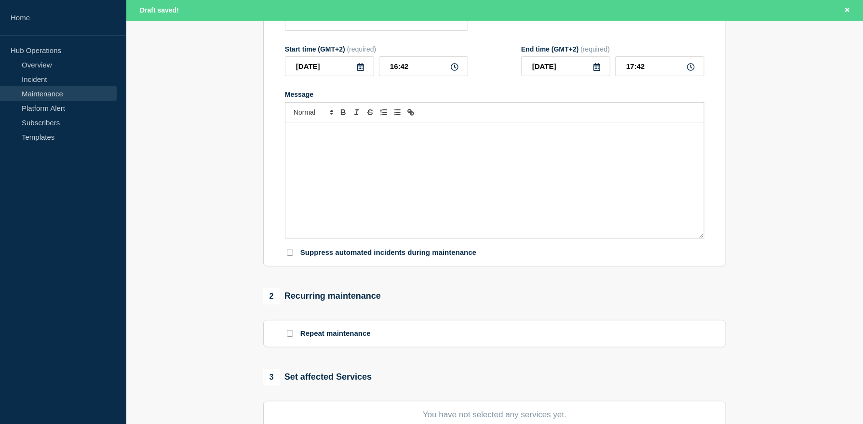
type input "GTData - Version 2025 - PRD - New scheduling"
type input "[DATE]"
type input "18:00"
type input "[DATE]"
type input "18:00"
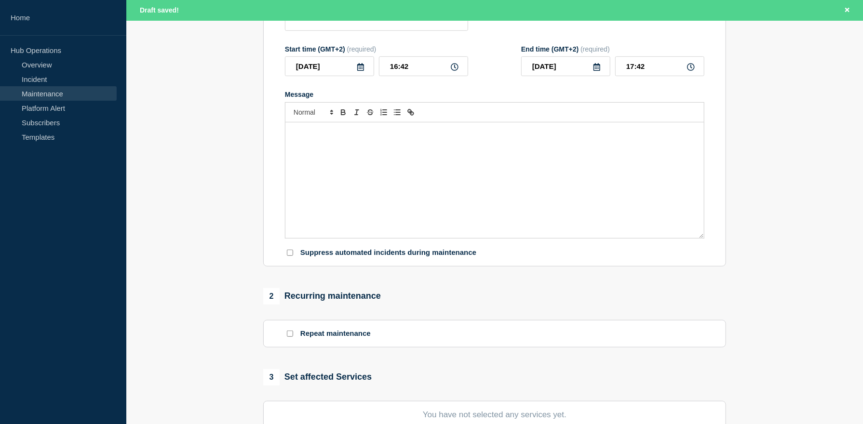
checkbox input "false"
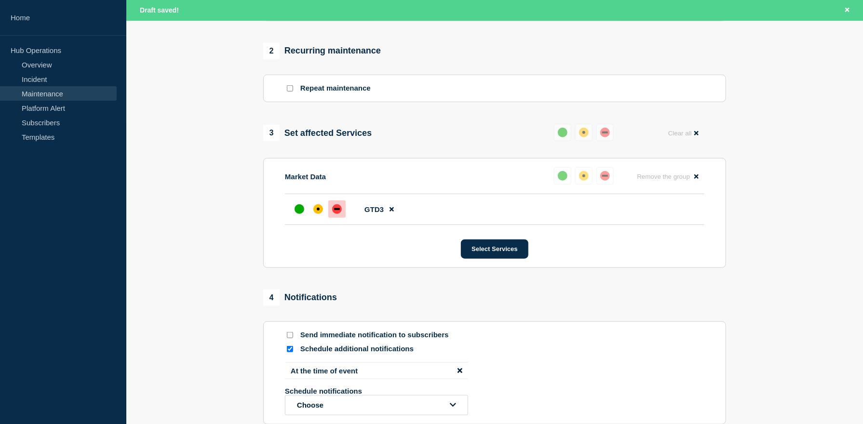
scroll to position [482, 0]
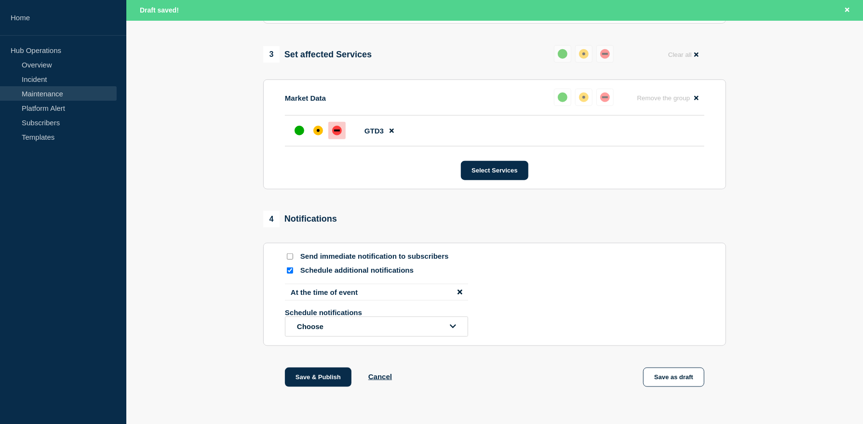
click at [290, 274] on input "Schedule additional notifications" at bounding box center [290, 271] width 6 height 6
checkbox input "false"
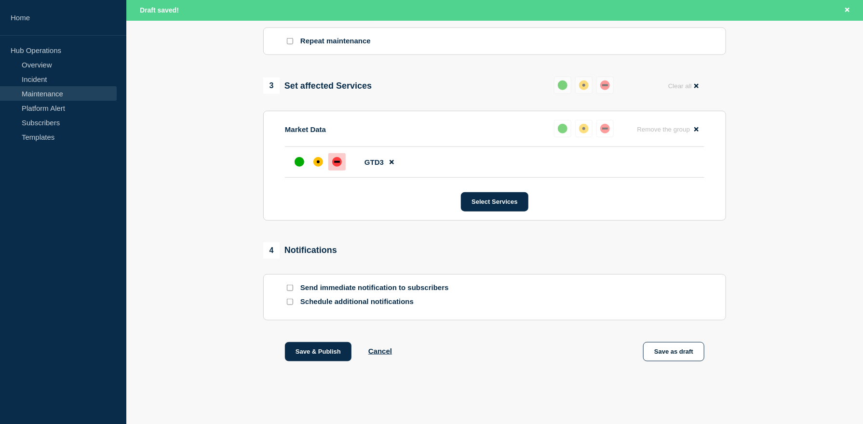
drag, startPoint x: 319, startPoint y: 356, endPoint x: 534, endPoint y: 340, distance: 215.7
click at [534, 340] on div "1 Provide details Title (required) GTData - Version 2025 - PRD - New scheduling…" at bounding box center [495, 26] width 474 height 720
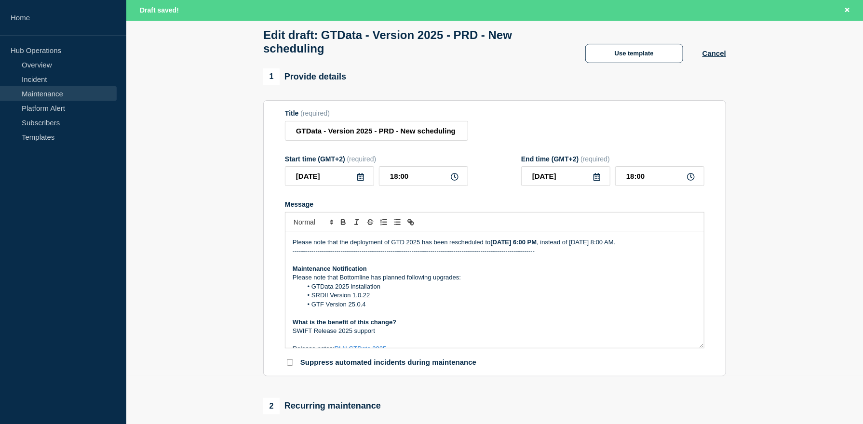
scroll to position [96, 0]
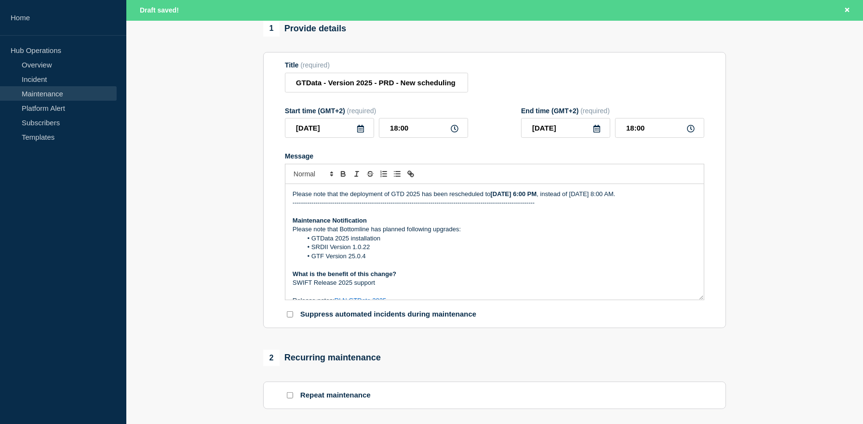
click at [330, 199] on p "Please note that the deployment of GTD 2025 has been rescheduled to [DATE] 6:00…" at bounding box center [495, 194] width 404 height 9
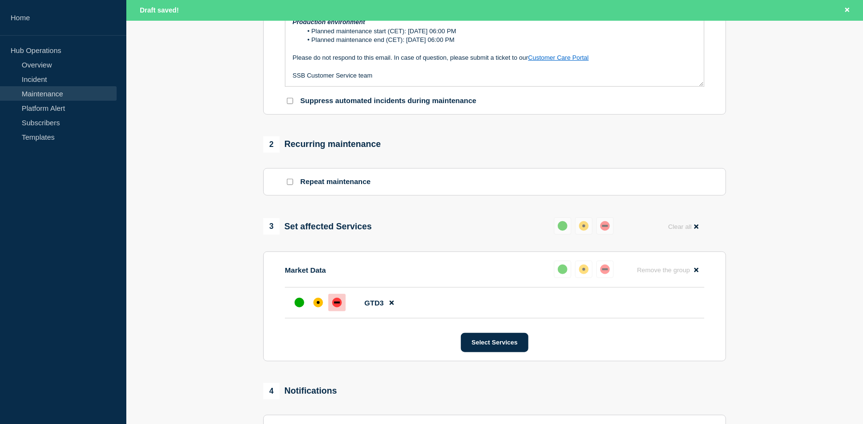
scroll to position [434, 0]
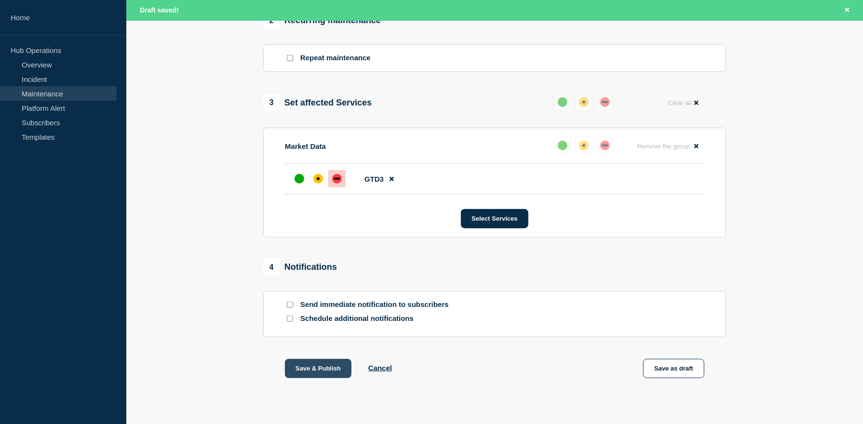
click at [316, 378] on button "Save & Publish" at bounding box center [318, 368] width 67 height 19
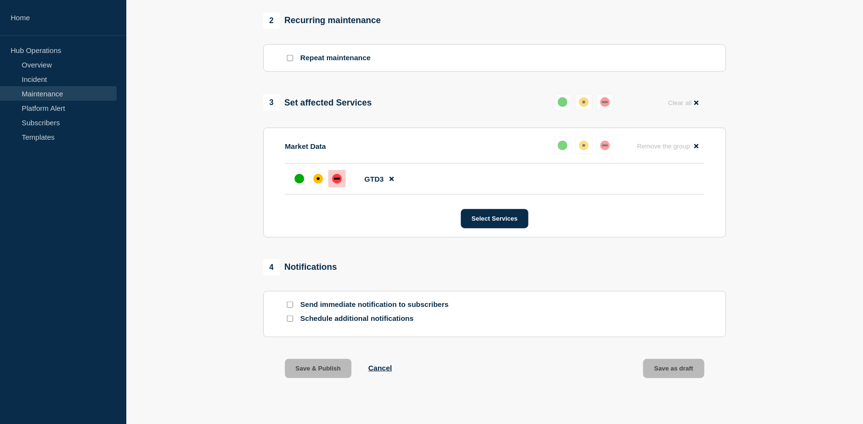
scroll to position [413, 0]
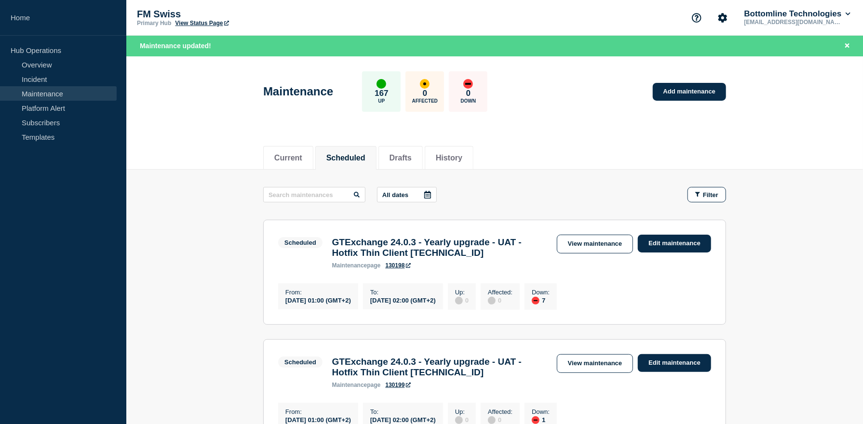
click at [361, 155] on button "Scheduled" at bounding box center [345, 158] width 39 height 9
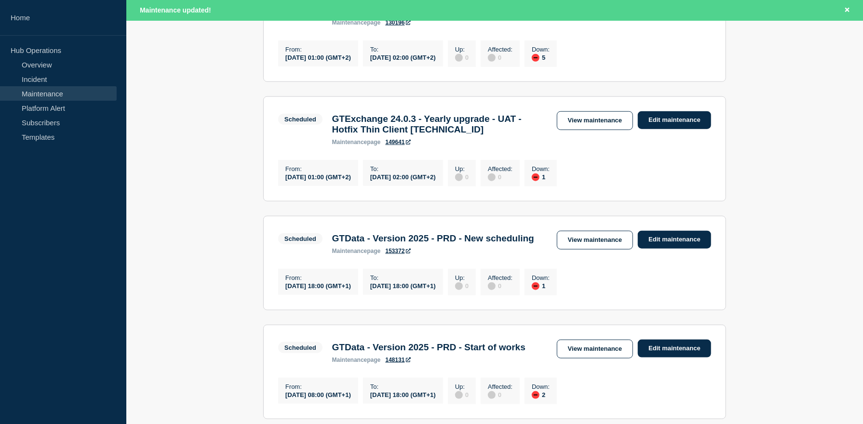
scroll to position [658, 0]
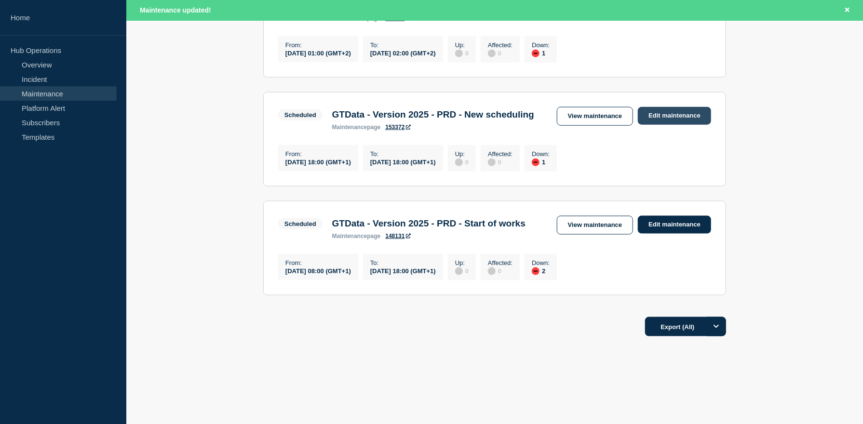
click at [669, 107] on link "Edit maintenance" at bounding box center [674, 116] width 73 height 18
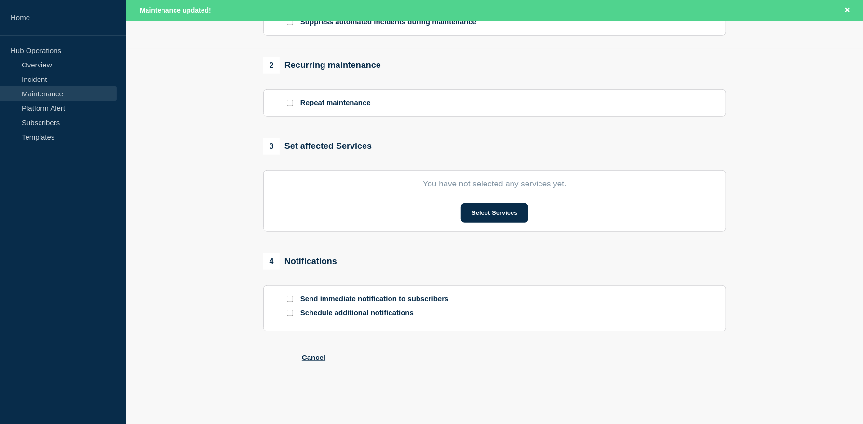
type input "GTData - Version 2025 - PRD - New scheduling"
type input "[DATE]"
type input "18:00"
type input "[DATE]"
type input "18:00"
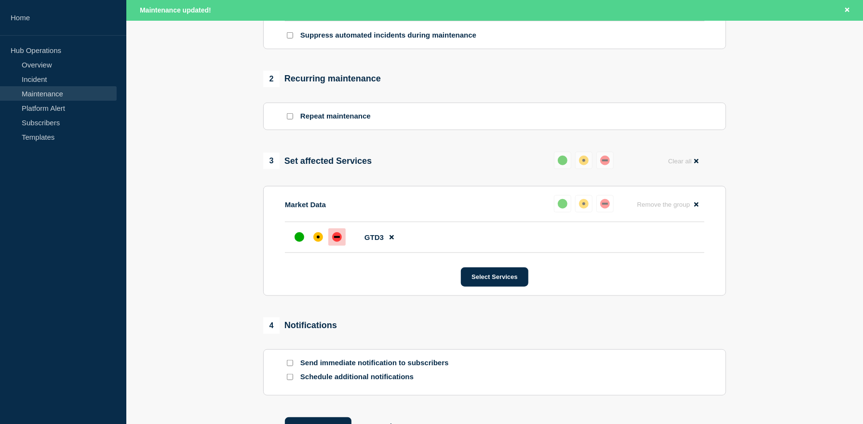
scroll to position [459, 0]
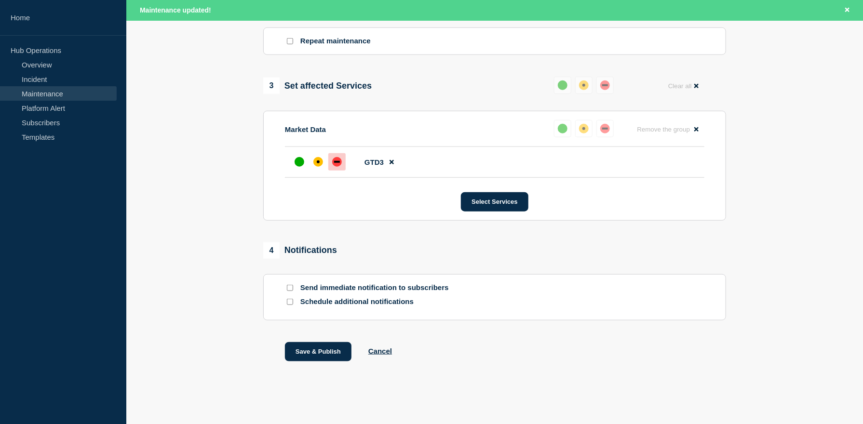
click at [291, 288] on input "Send immediate notification to subscribers" at bounding box center [290, 288] width 6 height 6
checkbox input "true"
click at [337, 348] on button "Save & Publish" at bounding box center [318, 351] width 67 height 19
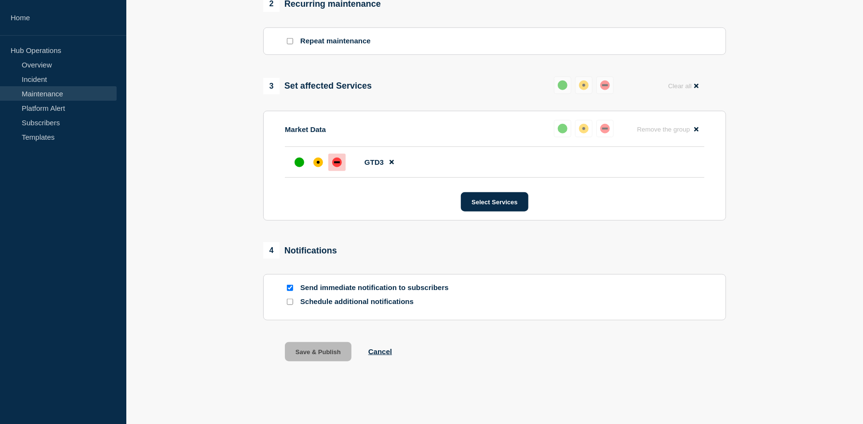
scroll to position [438, 0]
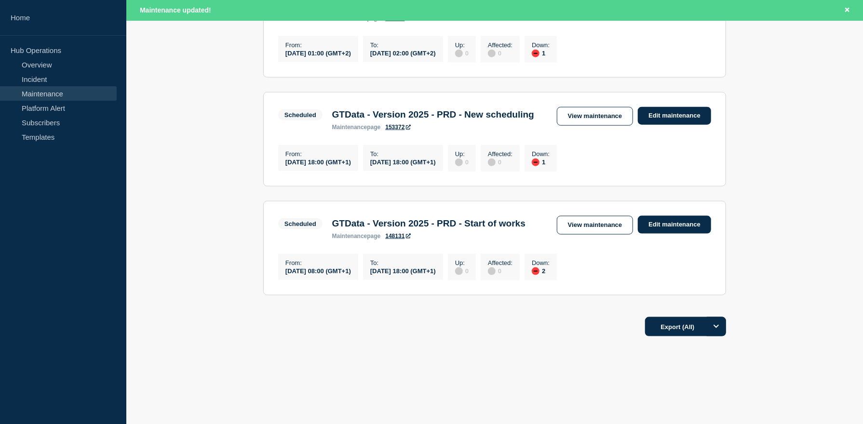
scroll to position [561, 0]
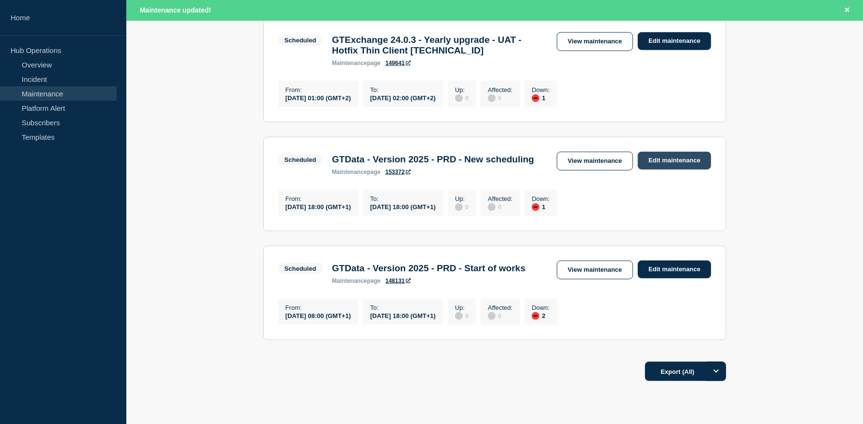
click at [677, 170] on link "Edit maintenance" at bounding box center [674, 161] width 73 height 18
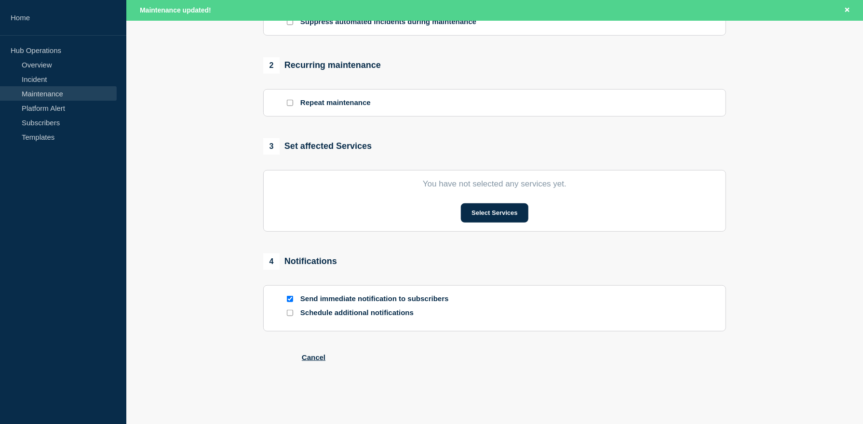
type input "GTData - Version 2025 - PRD - New scheduling"
type input "[DATE]"
type input "18:00"
type input "[DATE]"
type input "18:00"
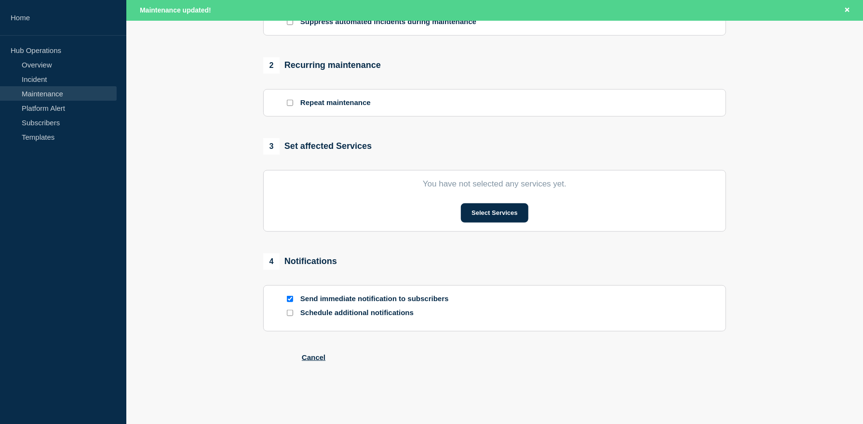
scroll to position [406, 0]
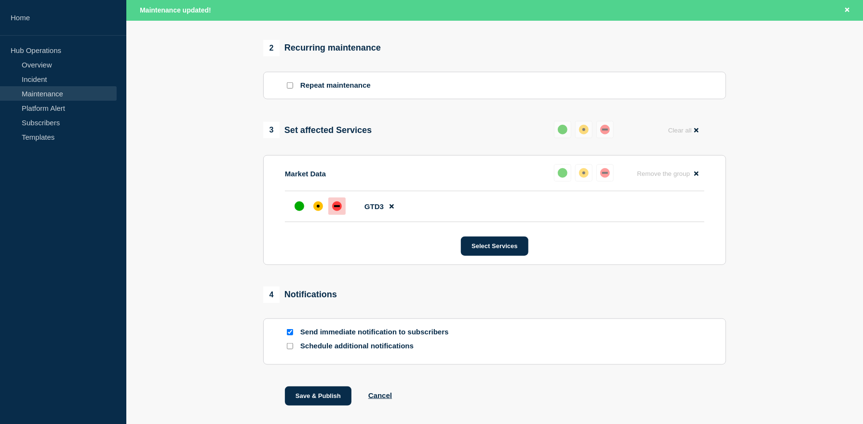
click at [290, 336] on input "Send immediate notification to subscribers" at bounding box center [290, 332] width 6 height 6
checkbox input "false"
click at [289, 350] on input "Schedule additional notifications" at bounding box center [290, 346] width 6 height 6
checkbox input "true"
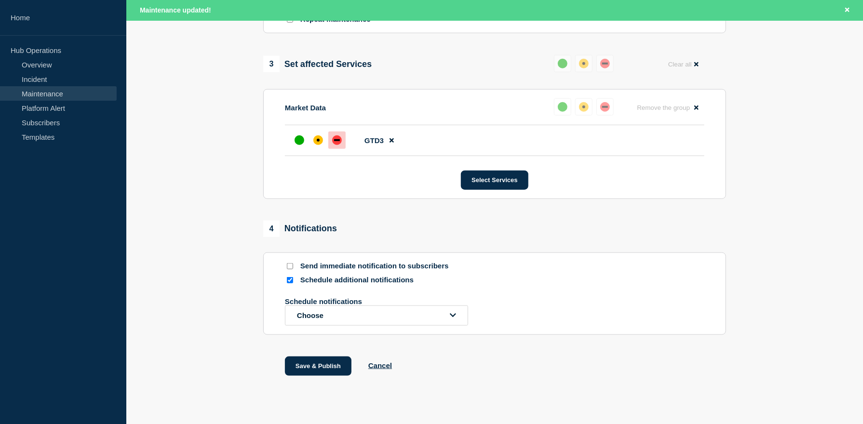
scroll to position [495, 0]
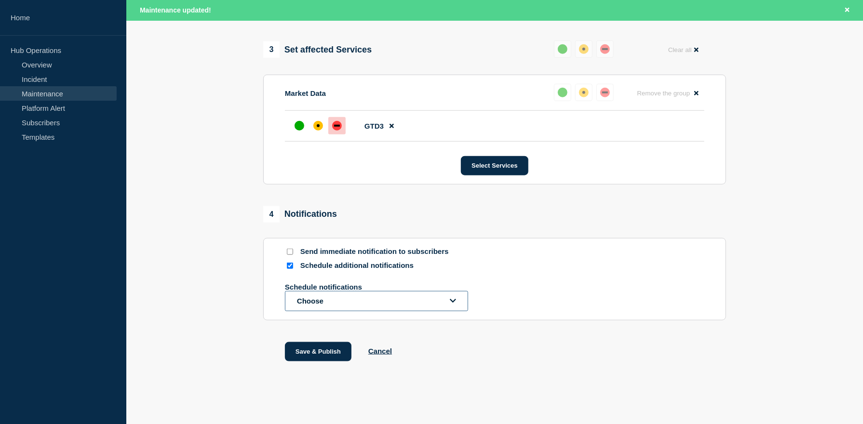
click at [451, 301] on icon "open dropdown" at bounding box center [453, 301] width 6 height 4
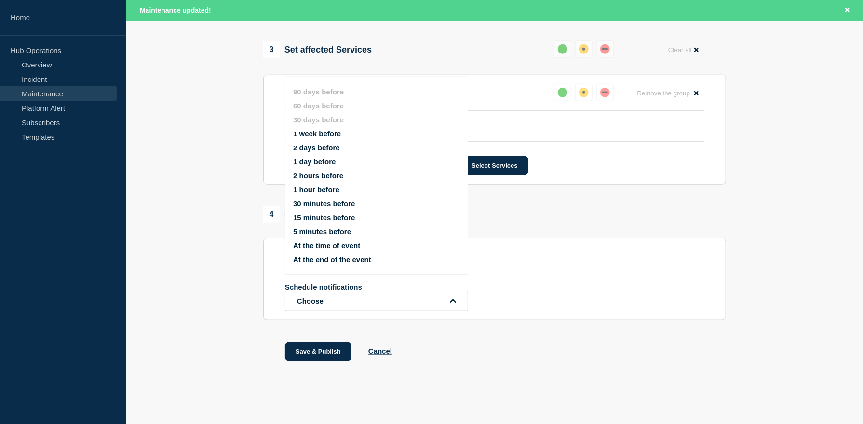
click at [333, 243] on button "At the time of event" at bounding box center [326, 246] width 67 height 8
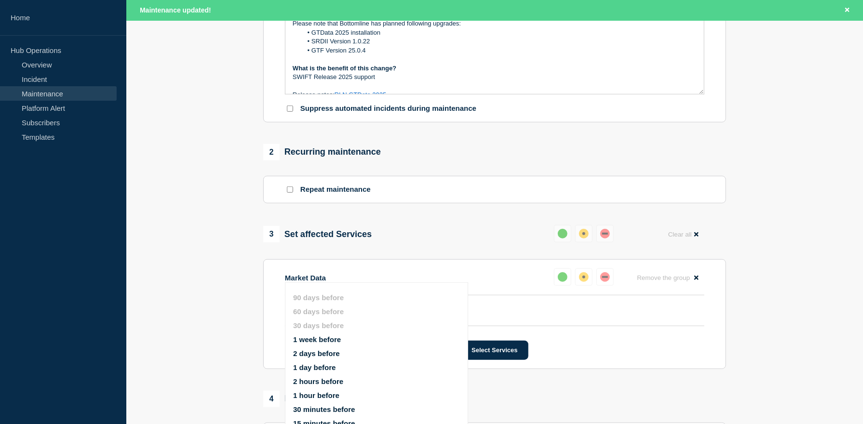
scroll to position [446, 0]
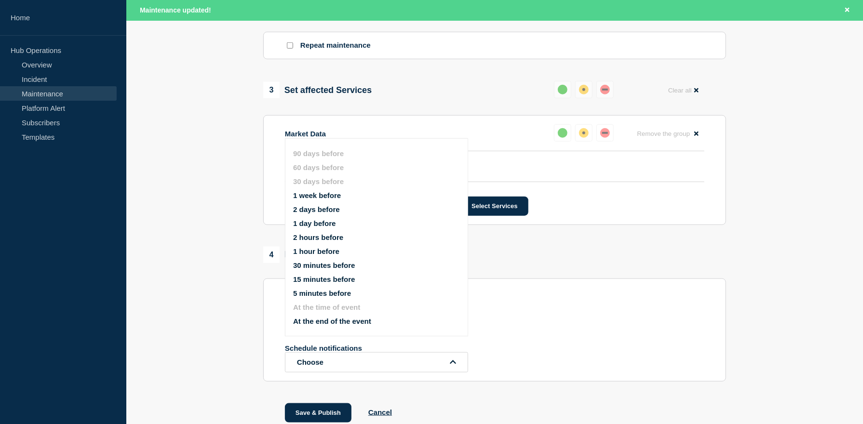
click at [612, 319] on div "Schedule additional notifications At the time of event Schedule notifications C…" at bounding box center [494, 337] width 419 height 71
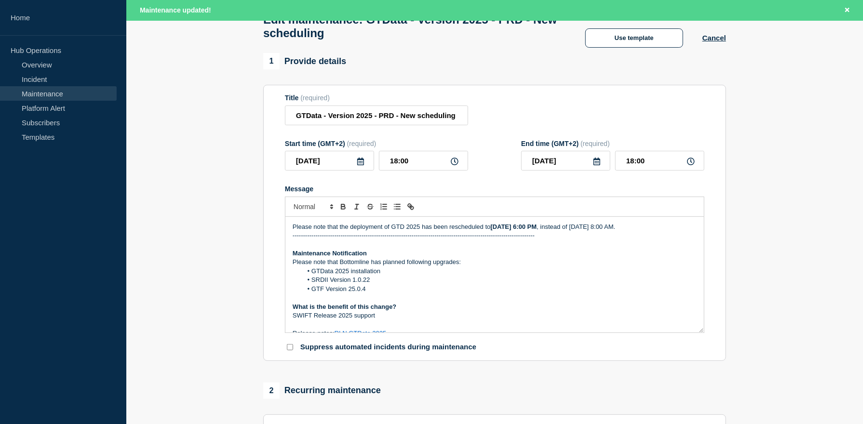
scroll to position [0, 0]
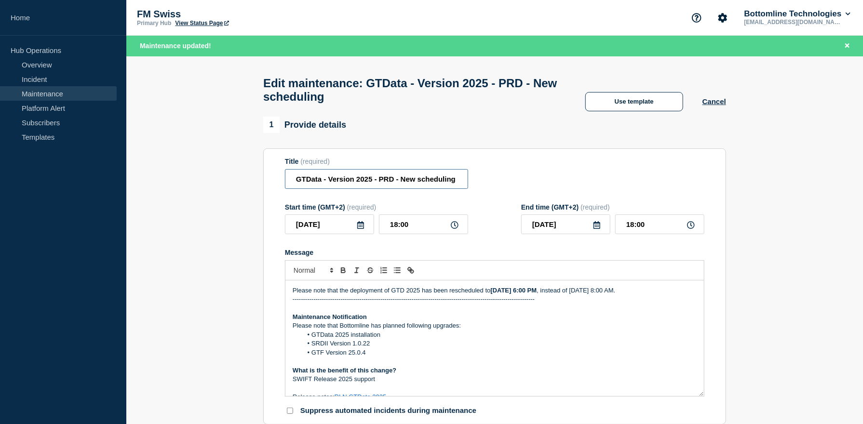
click at [403, 183] on input "GTData - Version 2025 - PRD - New scheduling" at bounding box center [376, 179] width 183 height 20
type input "GTData - Version 2025 - PRD - Start of Works"
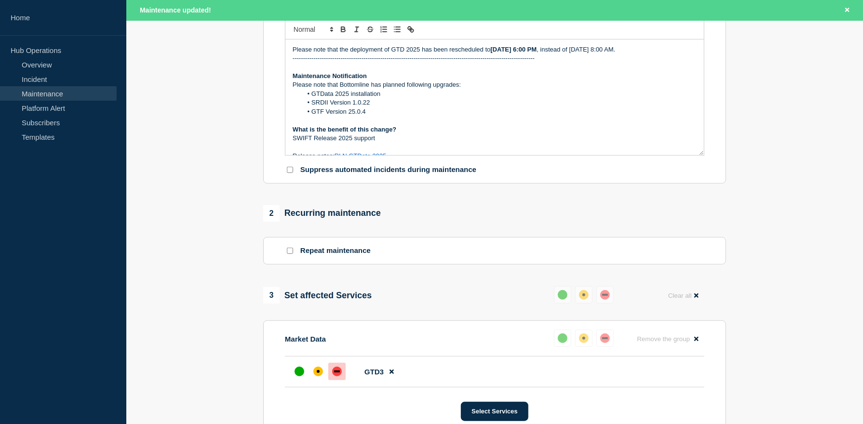
scroll to position [515, 0]
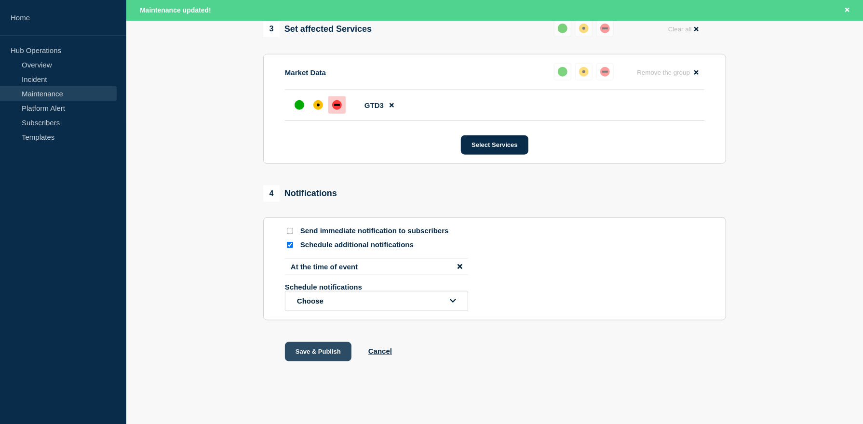
click at [303, 352] on button "Save & Publish" at bounding box center [318, 351] width 67 height 19
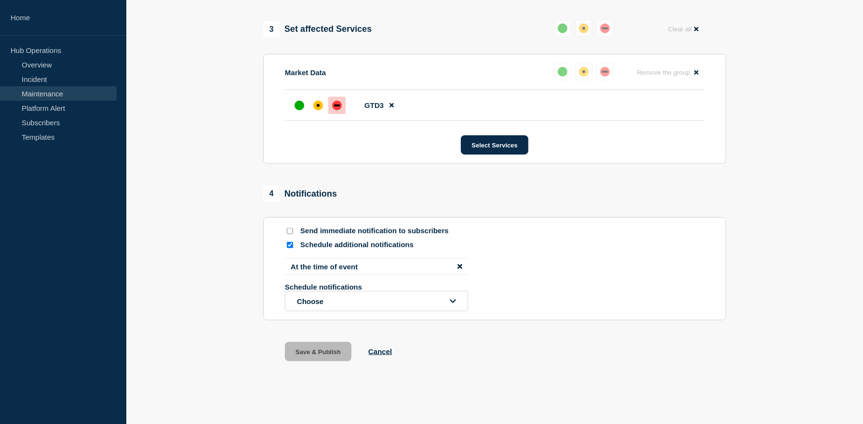
scroll to position [495, 0]
